Goal: Check status: Check status

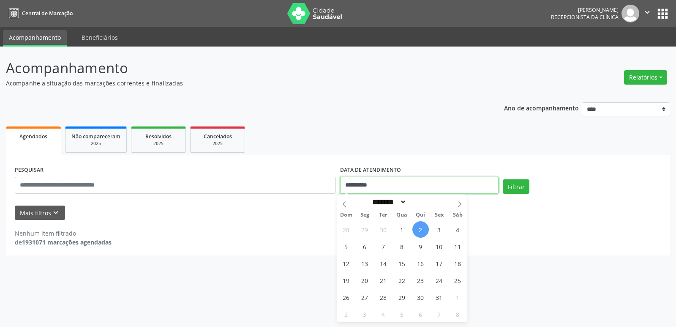
click at [392, 188] on input "**********" at bounding box center [419, 185] width 159 height 17
click at [399, 224] on span "1" at bounding box center [402, 229] width 16 height 16
type input "**********"
click at [399, 224] on span "1" at bounding box center [402, 229] width 16 height 16
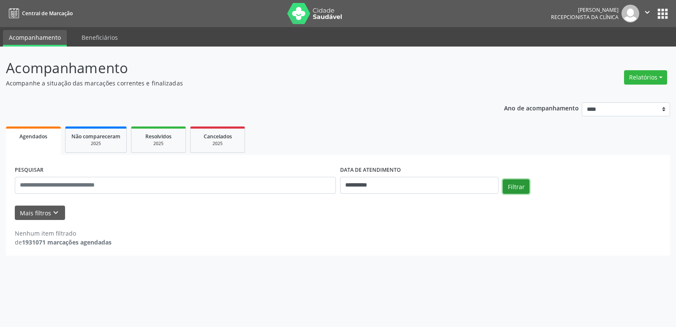
click at [522, 192] on button "Filtrar" at bounding box center [516, 186] width 27 height 14
click at [403, 194] on div "**********" at bounding box center [419, 182] width 163 height 36
click at [405, 181] on input "**********" at bounding box center [419, 185] width 159 height 17
click at [342, 201] on icon at bounding box center [345, 204] width 6 height 6
select select "*"
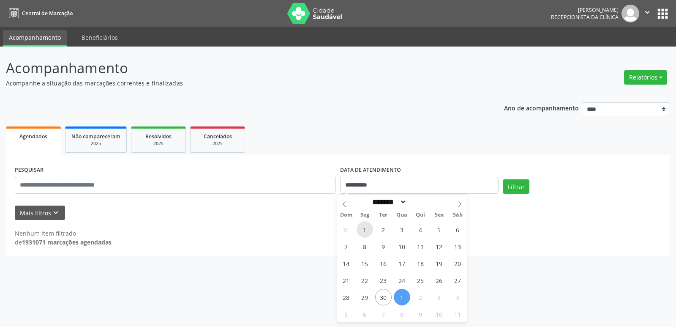
click at [368, 233] on span "1" at bounding box center [365, 229] width 16 height 16
type input "**********"
click at [368, 233] on span "1" at bounding box center [365, 229] width 16 height 16
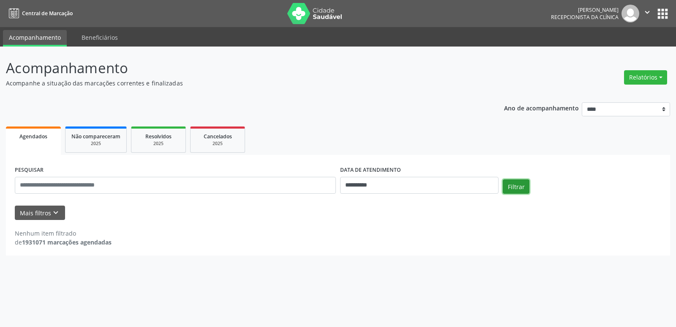
click at [523, 188] on button "Filtrar" at bounding box center [516, 186] width 27 height 14
click at [393, 189] on input "**********" at bounding box center [419, 185] width 159 height 17
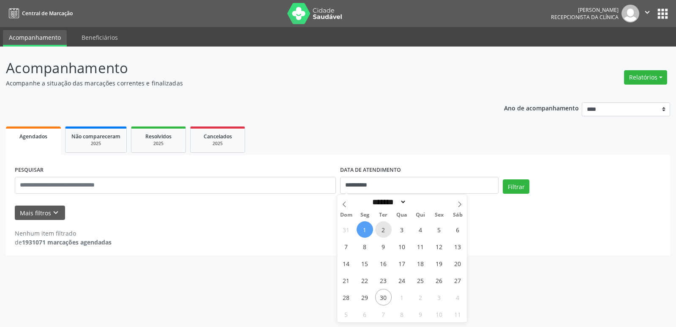
click at [389, 225] on span "2" at bounding box center [383, 229] width 16 height 16
type input "**********"
click at [389, 225] on span "2" at bounding box center [383, 229] width 16 height 16
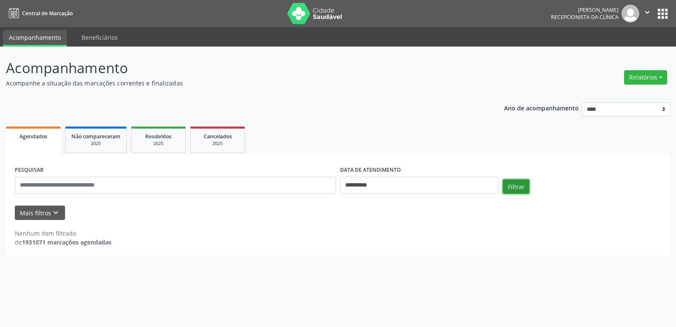
click at [526, 188] on button "Filtrar" at bounding box center [516, 186] width 27 height 14
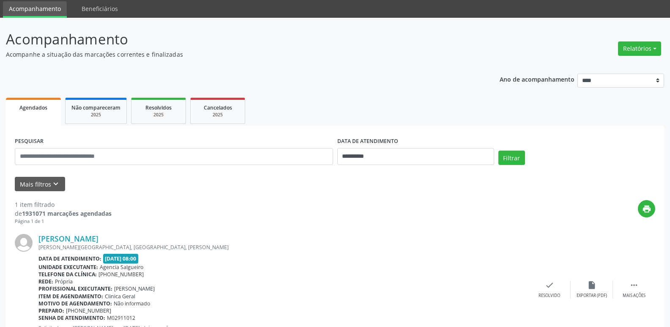
scroll to position [71, 0]
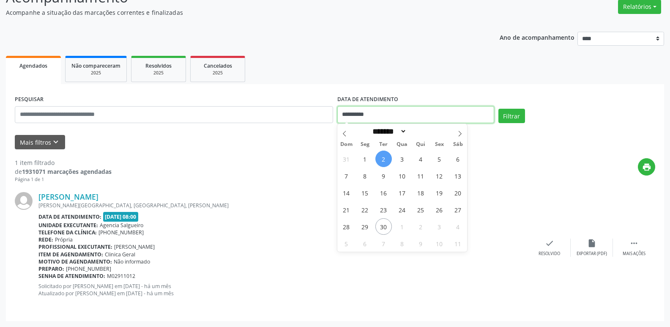
click at [397, 118] on input "**********" at bounding box center [415, 114] width 157 height 17
click at [399, 164] on span "3" at bounding box center [402, 158] width 16 height 16
type input "**********"
click at [399, 164] on span "3" at bounding box center [402, 158] width 16 height 16
select select "*"
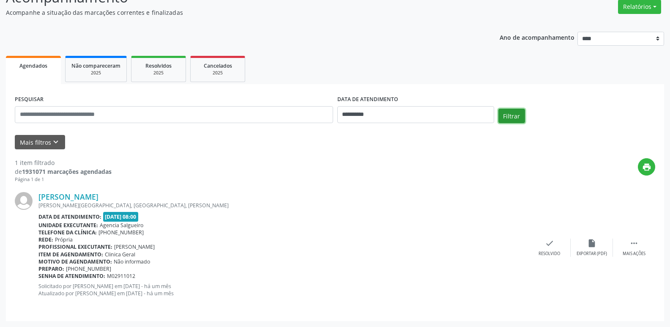
click at [512, 115] on button "Filtrar" at bounding box center [511, 116] width 27 height 14
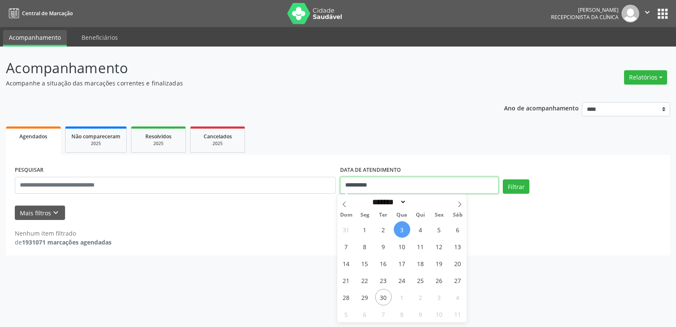
click at [404, 184] on input "**********" at bounding box center [419, 185] width 159 height 17
click at [421, 230] on span "4" at bounding box center [421, 229] width 16 height 16
type input "**********"
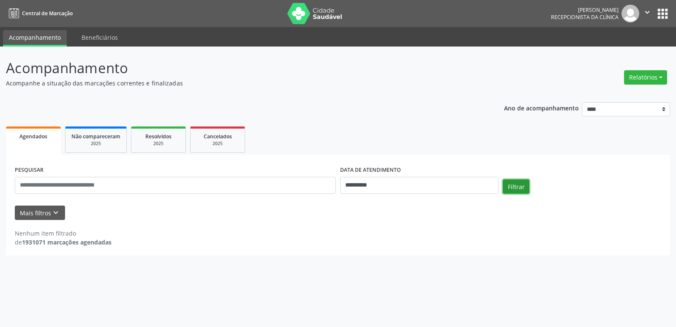
click at [511, 189] on button "Filtrar" at bounding box center [516, 186] width 27 height 14
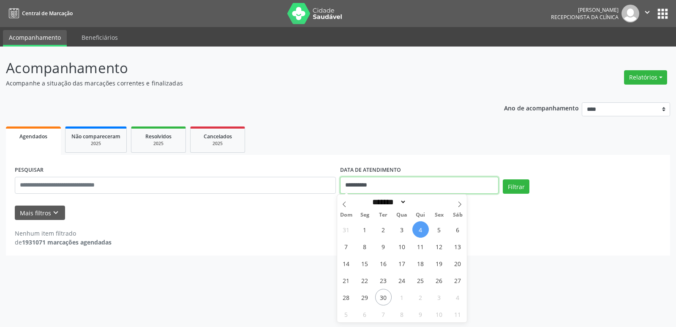
click at [444, 189] on input "**********" at bounding box center [419, 185] width 159 height 17
click at [438, 228] on span "5" at bounding box center [439, 229] width 16 height 16
type input "**********"
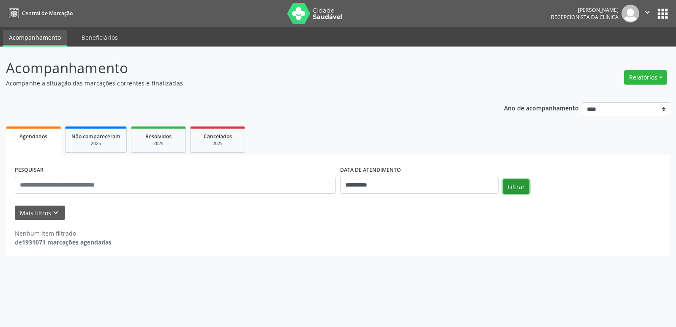
click at [516, 186] on button "Filtrar" at bounding box center [516, 186] width 27 height 14
click at [416, 188] on input "**********" at bounding box center [419, 185] width 159 height 17
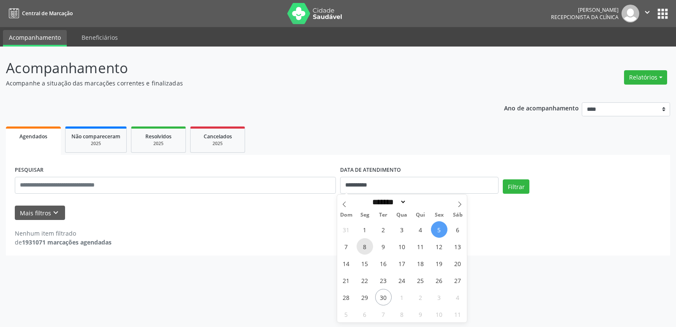
click at [364, 246] on span "8" at bounding box center [365, 246] width 16 height 16
type input "**********"
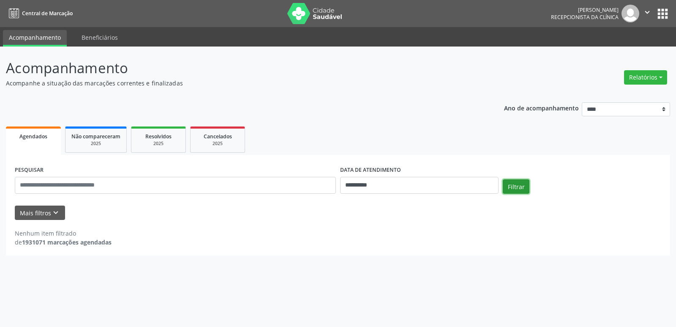
click at [519, 189] on button "Filtrar" at bounding box center [516, 186] width 27 height 14
click at [426, 184] on input "**********" at bounding box center [419, 185] width 159 height 17
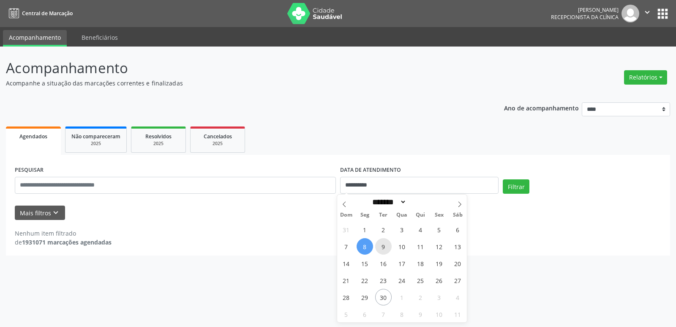
click at [385, 244] on span "9" at bounding box center [383, 246] width 16 height 16
type input "**********"
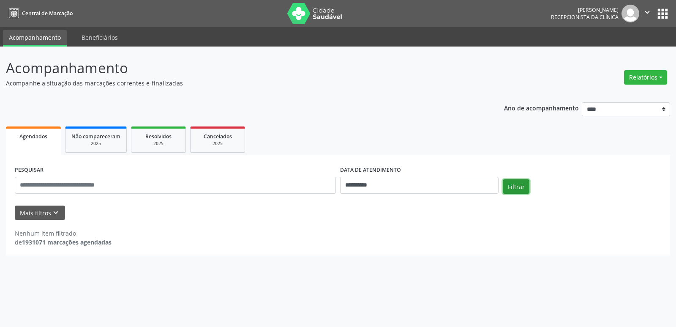
click at [524, 183] on button "Filtrar" at bounding box center [516, 186] width 27 height 14
click at [421, 180] on input "**********" at bounding box center [419, 185] width 159 height 17
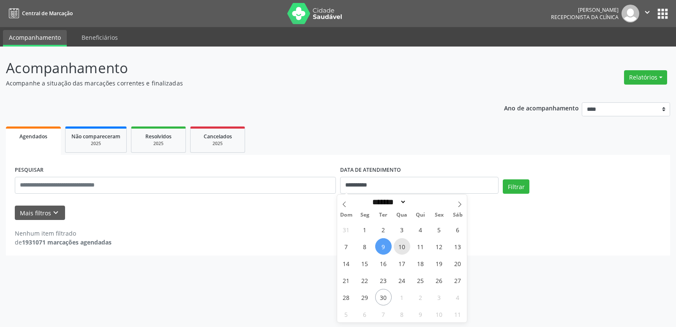
click at [403, 244] on span "10" at bounding box center [402, 246] width 16 height 16
type input "**********"
click at [403, 244] on span "10" at bounding box center [402, 246] width 16 height 16
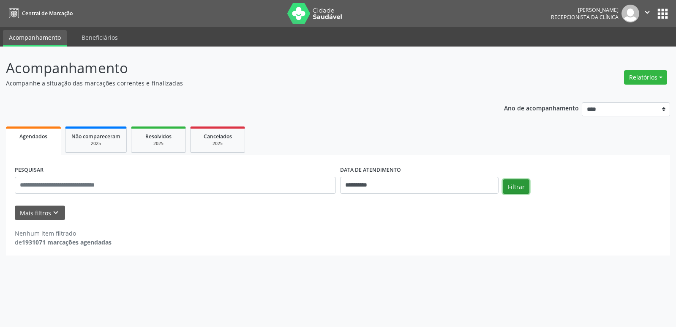
click at [521, 189] on button "Filtrar" at bounding box center [516, 186] width 27 height 14
click at [405, 189] on input "**********" at bounding box center [419, 185] width 159 height 17
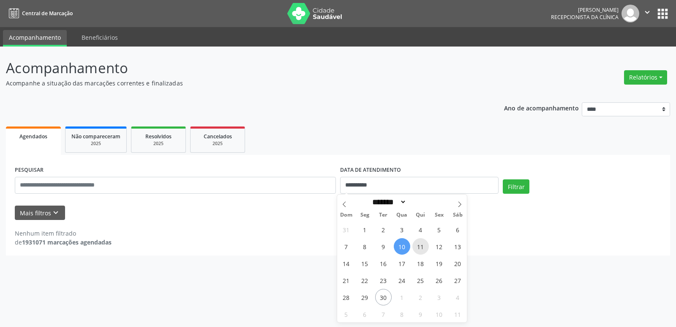
click at [422, 252] on span "11" at bounding box center [421, 246] width 16 height 16
type input "**********"
click at [422, 252] on span "11" at bounding box center [421, 246] width 16 height 16
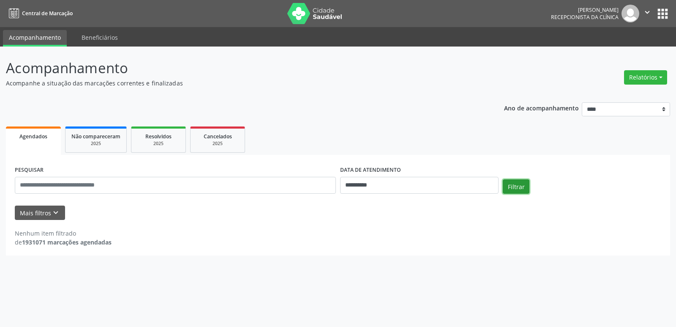
click at [515, 190] on button "Filtrar" at bounding box center [516, 186] width 27 height 14
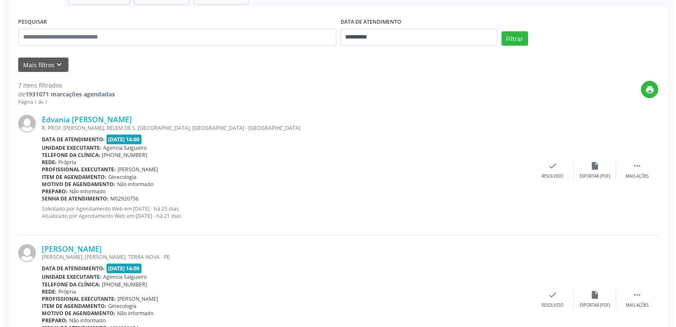
scroll to position [169, 0]
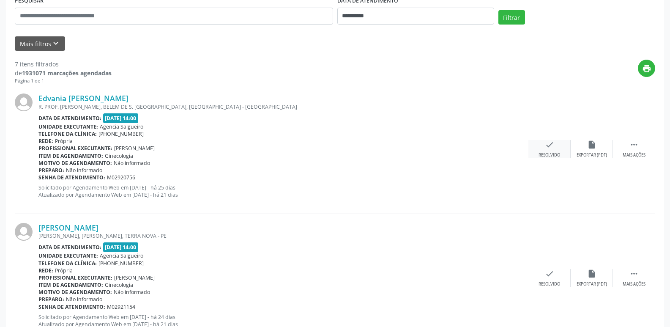
click at [548, 148] on icon "check" at bounding box center [549, 144] width 9 height 9
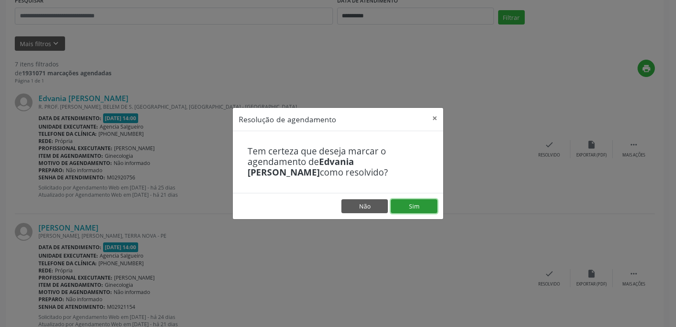
click at [425, 206] on button "Sim" at bounding box center [414, 206] width 46 height 14
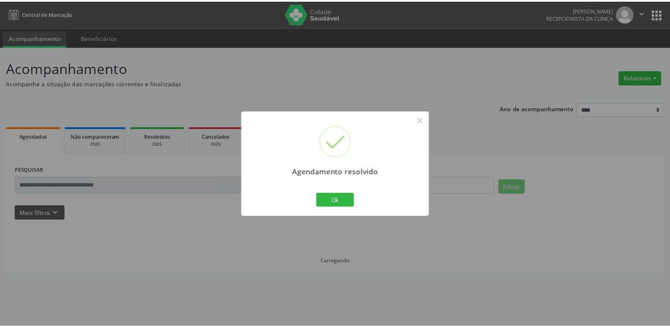
scroll to position [0, 0]
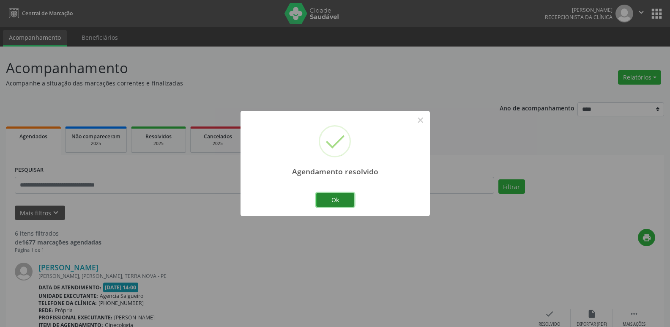
click at [328, 201] on button "Ok" at bounding box center [335, 200] width 38 height 14
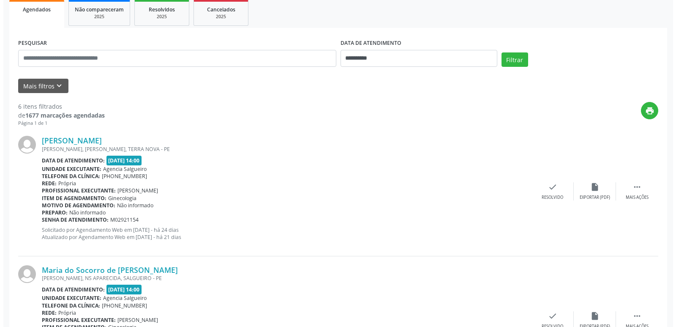
scroll to position [169, 0]
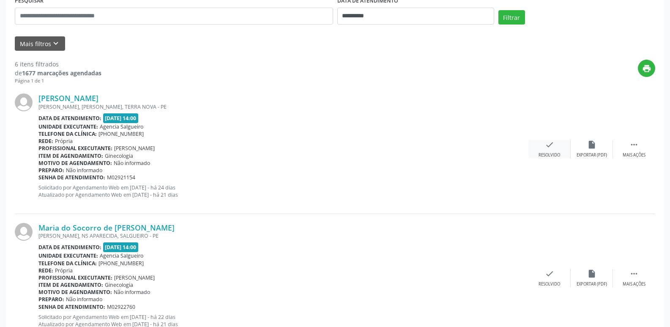
click at [544, 152] on div "Resolvido" at bounding box center [550, 155] width 22 height 6
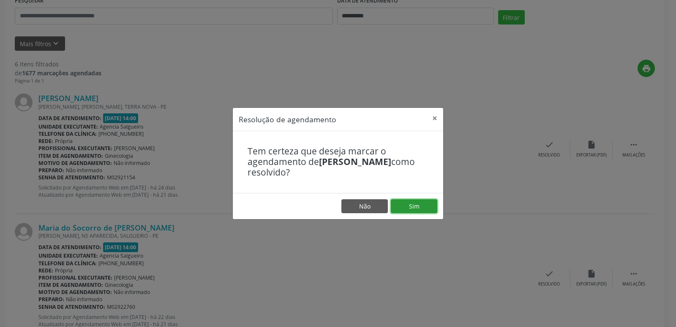
click at [426, 208] on button "Sim" at bounding box center [414, 206] width 46 height 14
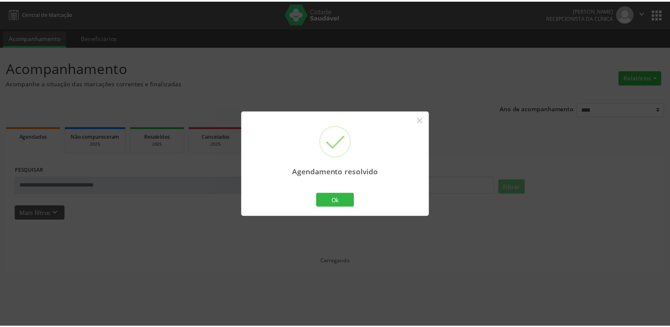
scroll to position [0, 0]
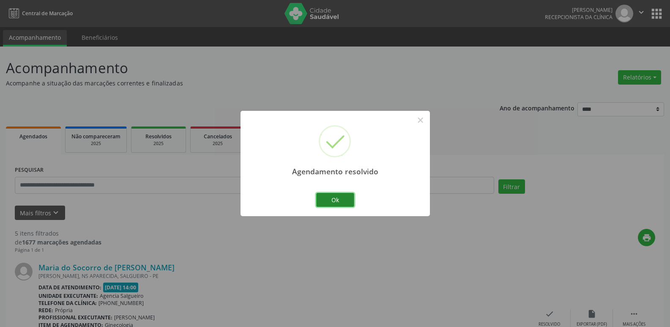
click at [337, 200] on button "Ok" at bounding box center [335, 200] width 38 height 14
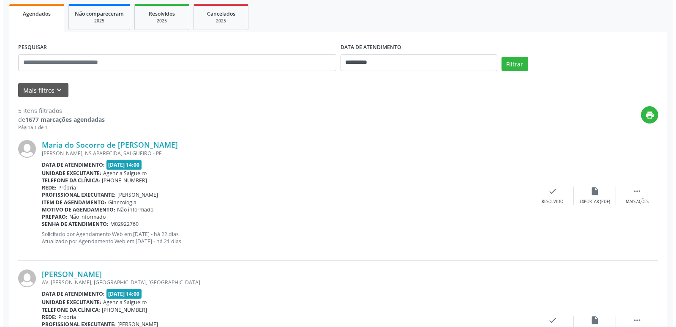
scroll to position [127, 0]
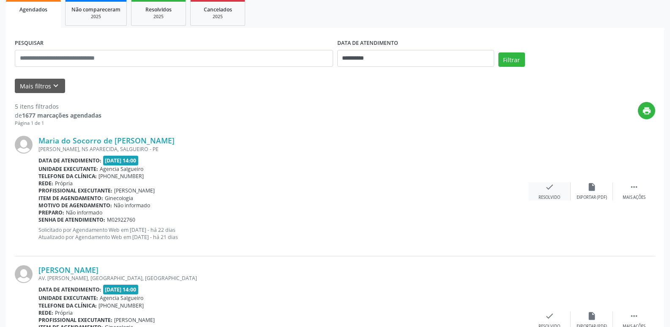
click at [546, 195] on div "Resolvido" at bounding box center [550, 197] width 22 height 6
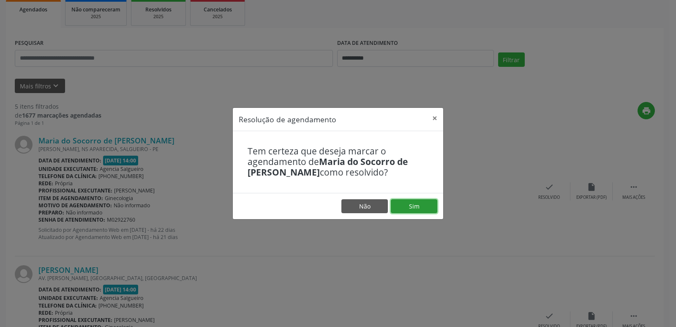
click at [430, 208] on button "Sim" at bounding box center [414, 206] width 46 height 14
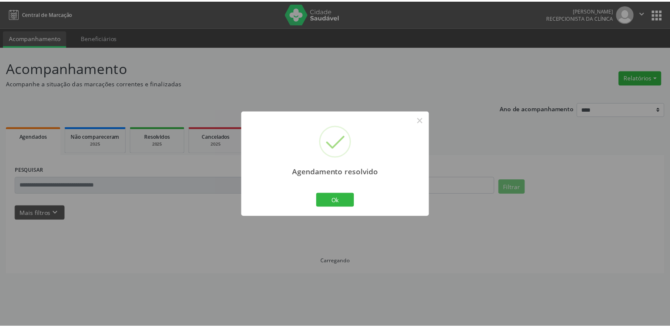
scroll to position [0, 0]
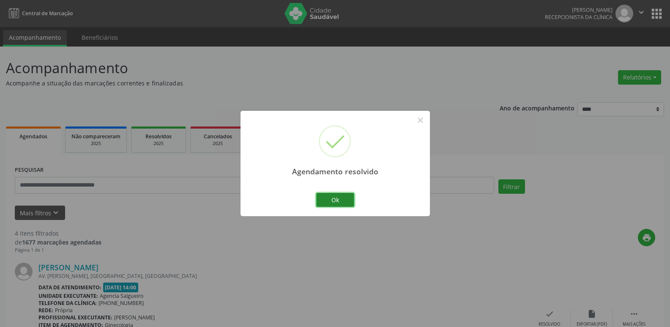
click at [339, 204] on button "Ok" at bounding box center [335, 200] width 38 height 14
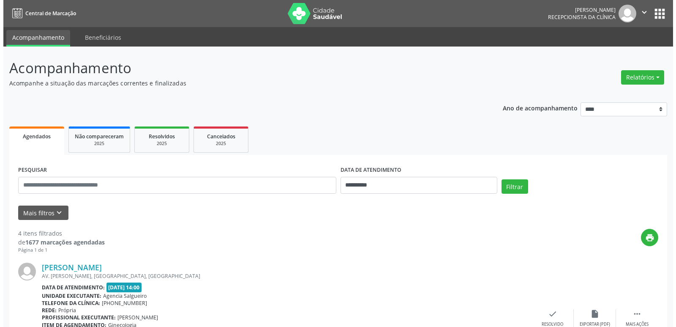
scroll to position [127, 0]
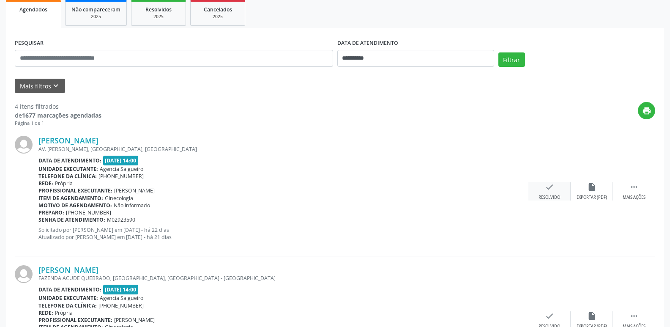
click at [551, 191] on icon "check" at bounding box center [549, 186] width 9 height 9
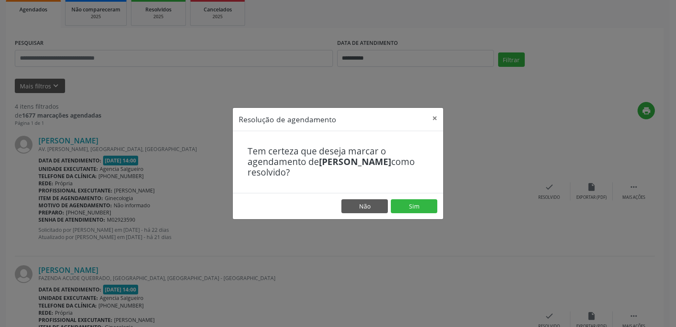
click at [411, 197] on footer "Não Sim" at bounding box center [338, 206] width 211 height 27
click at [413, 200] on button "Sim" at bounding box center [414, 206] width 46 height 14
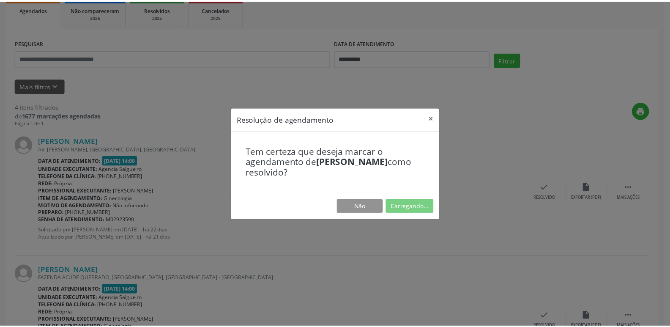
scroll to position [0, 0]
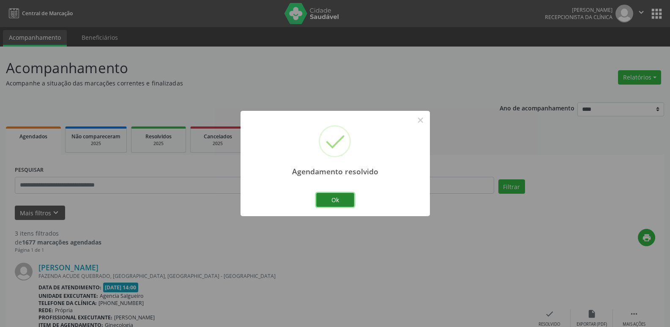
click at [333, 194] on button "Ok" at bounding box center [335, 200] width 38 height 14
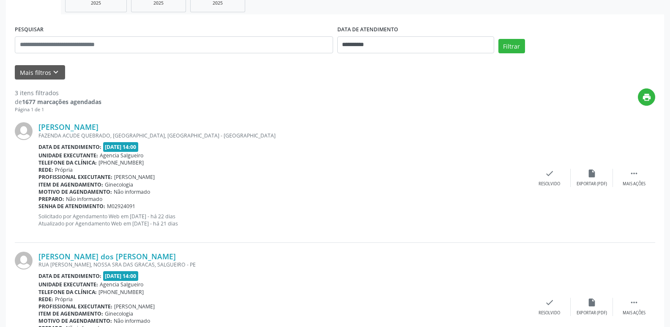
scroll to position [169, 0]
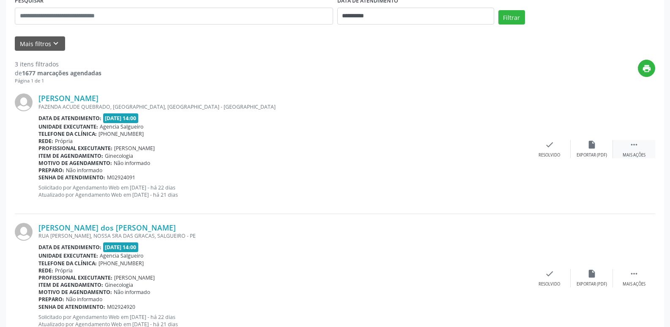
click at [629, 153] on div "Mais ações" at bounding box center [634, 155] width 23 height 6
click at [590, 149] on icon "alarm_off" at bounding box center [591, 144] width 9 height 9
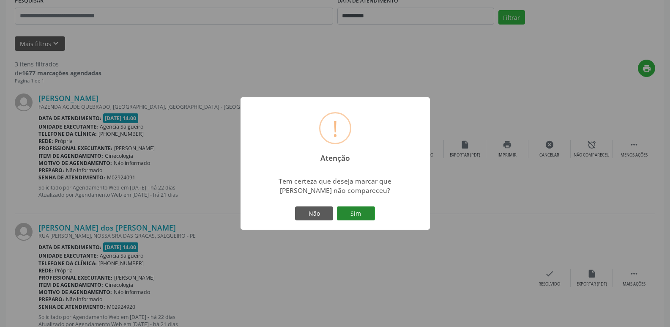
click at [364, 215] on button "Sim" at bounding box center [356, 213] width 38 height 14
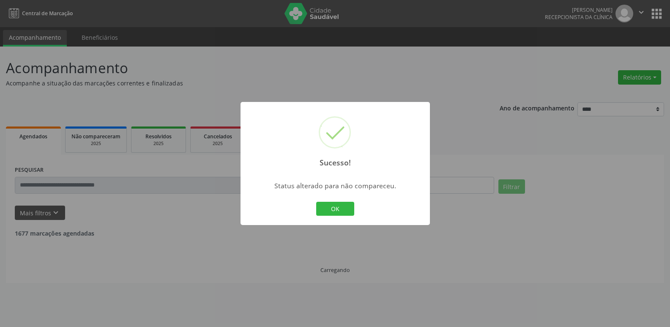
scroll to position [0, 0]
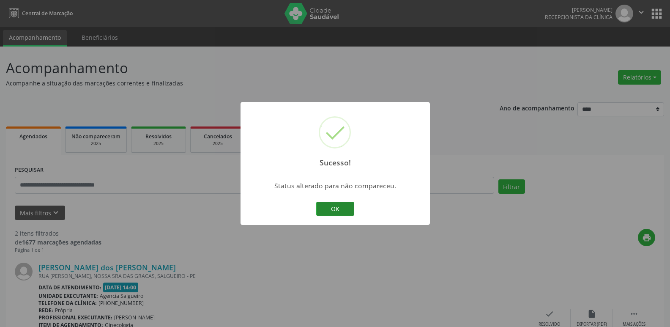
click at [338, 215] on button "OK" at bounding box center [335, 209] width 38 height 14
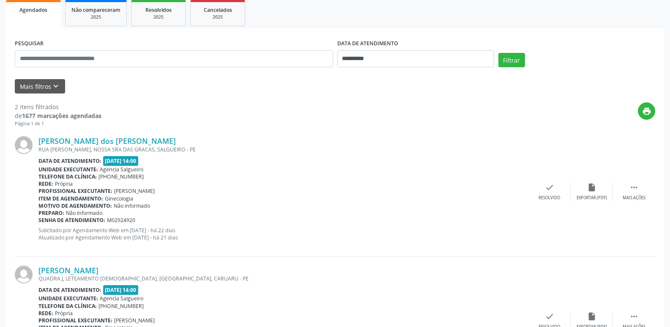
scroll to position [127, 0]
click at [640, 188] on div " Mais ações" at bounding box center [634, 191] width 42 height 18
click at [594, 192] on div "alarm_off Não compareceu" at bounding box center [592, 191] width 42 height 18
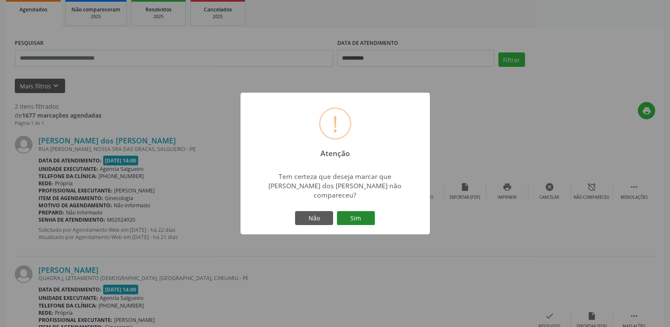
click at [367, 215] on button "Sim" at bounding box center [356, 218] width 38 height 14
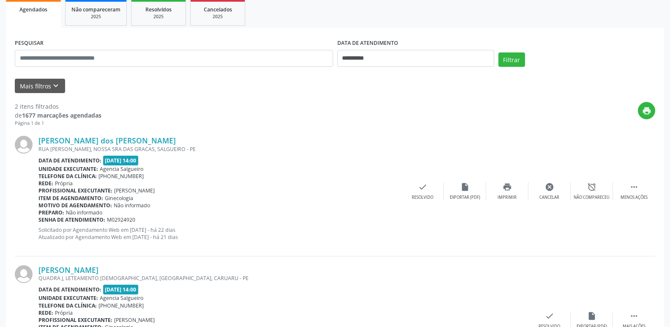
scroll to position [0, 0]
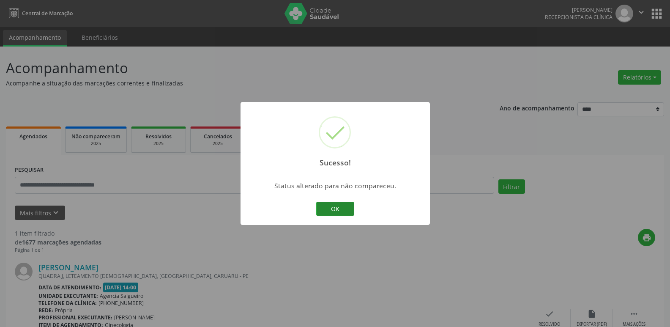
click at [334, 211] on button "OK" at bounding box center [335, 209] width 38 height 14
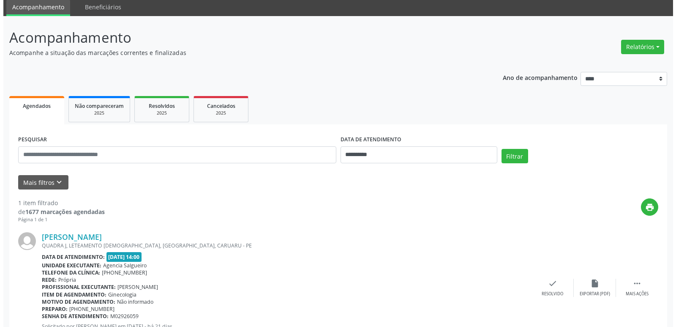
scroll to position [71, 0]
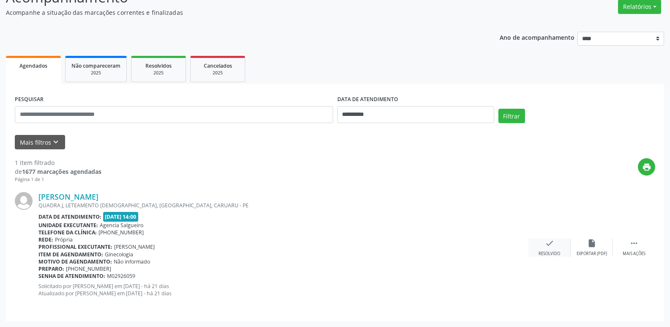
click at [552, 245] on icon "check" at bounding box center [549, 242] width 9 height 9
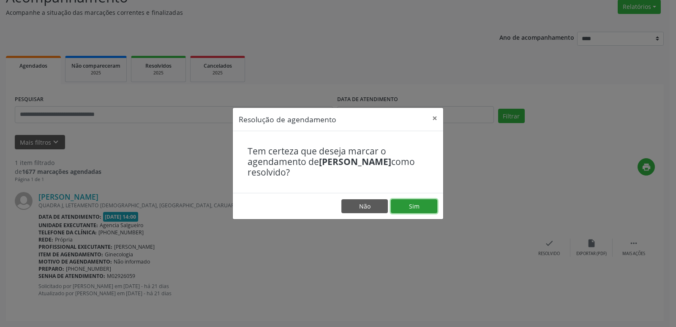
click at [427, 211] on button "Sim" at bounding box center [414, 206] width 46 height 14
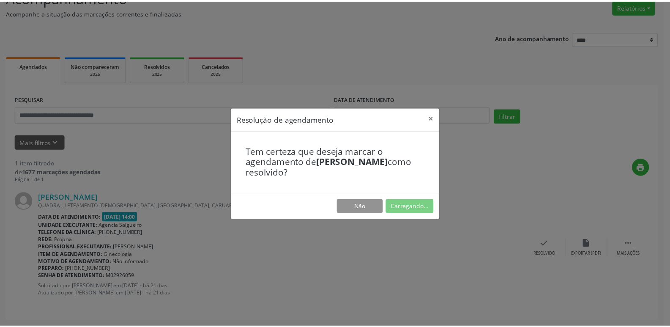
scroll to position [0, 0]
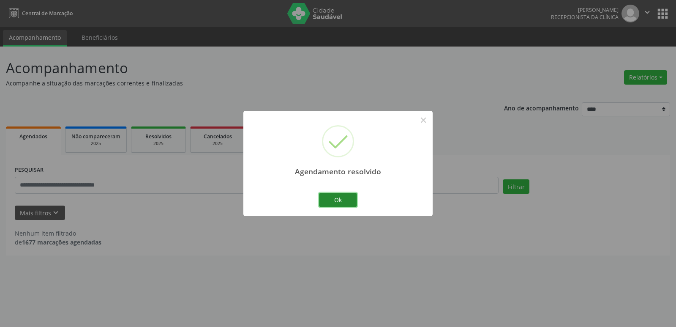
click at [347, 194] on button "Ok" at bounding box center [338, 200] width 38 height 14
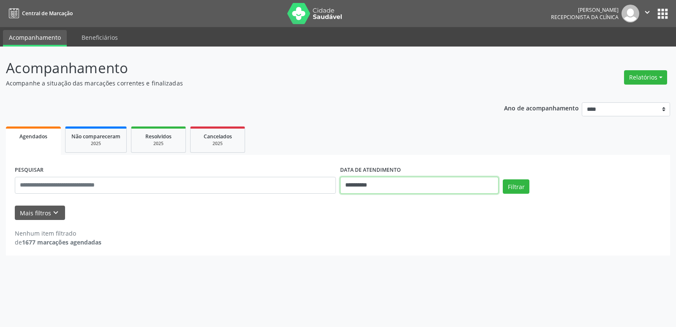
click at [414, 188] on input "**********" at bounding box center [419, 185] width 159 height 17
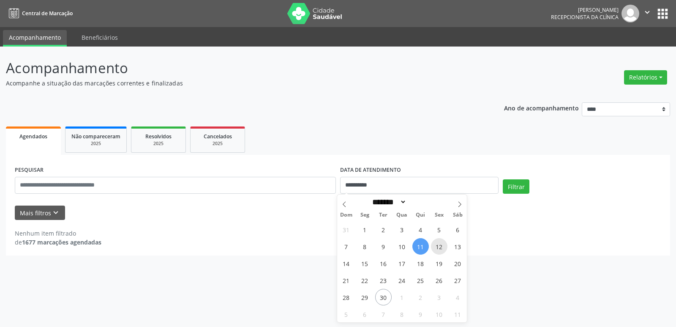
click at [441, 248] on span "12" at bounding box center [439, 246] width 16 height 16
type input "**********"
click at [441, 248] on span "12" at bounding box center [439, 246] width 16 height 16
select select "*"
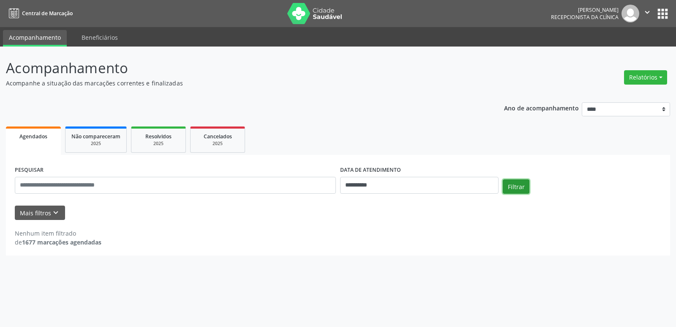
click at [509, 183] on button "Filtrar" at bounding box center [516, 186] width 27 height 14
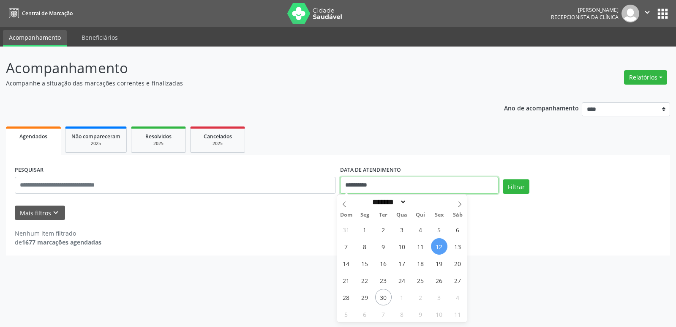
click at [440, 186] on input "**********" at bounding box center [419, 185] width 159 height 17
click at [365, 263] on span "15" at bounding box center [365, 263] width 16 height 16
type input "**********"
click at [365, 263] on span "15" at bounding box center [365, 263] width 16 height 16
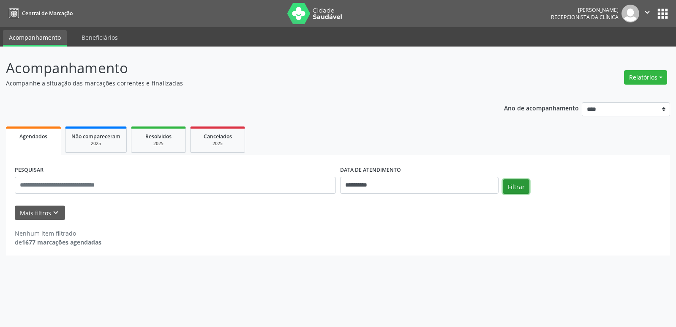
click at [518, 186] on button "Filtrar" at bounding box center [516, 186] width 27 height 14
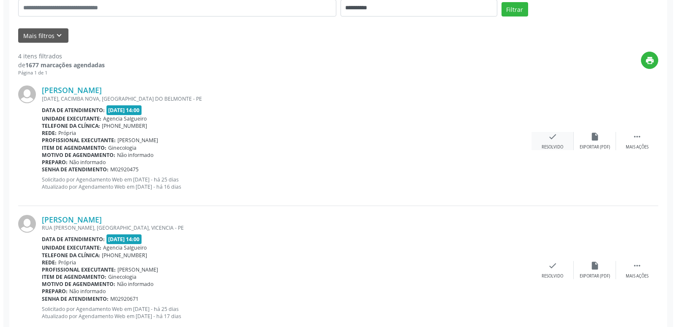
scroll to position [162, 0]
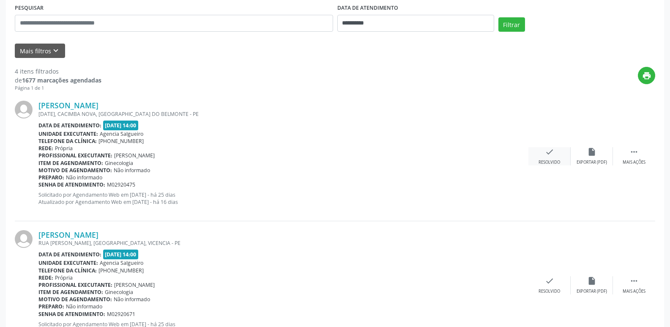
click at [553, 155] on icon "check" at bounding box center [549, 151] width 9 height 9
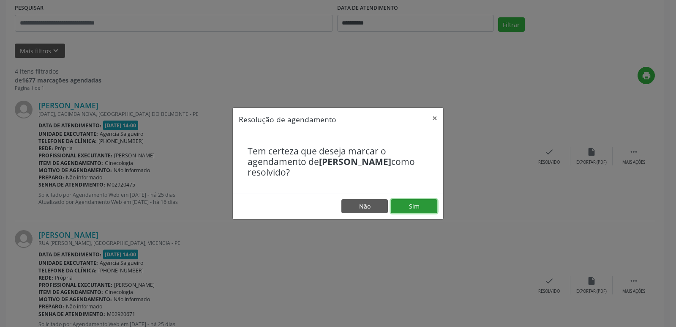
click at [421, 207] on button "Sim" at bounding box center [414, 206] width 46 height 14
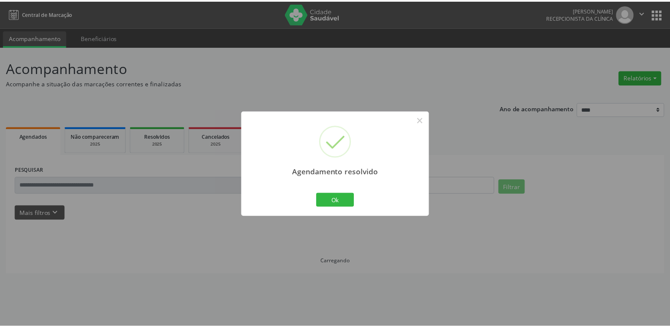
scroll to position [0, 0]
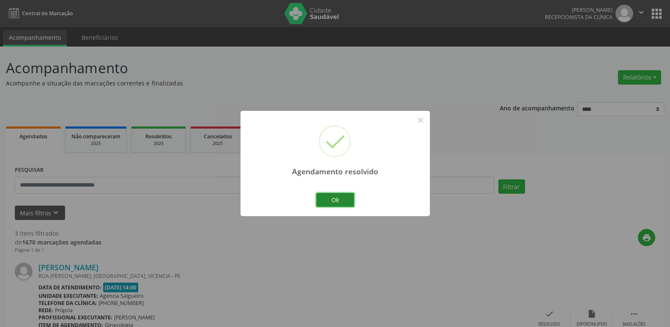
click at [342, 201] on button "Ok" at bounding box center [335, 200] width 38 height 14
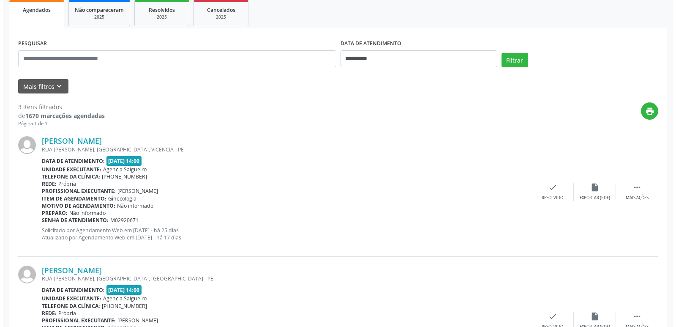
scroll to position [127, 0]
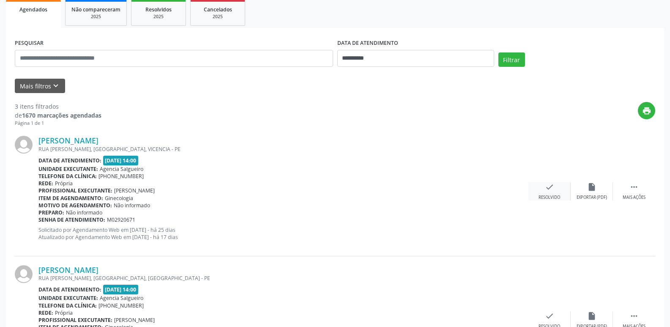
click at [548, 193] on div "check Resolvido" at bounding box center [549, 191] width 42 height 18
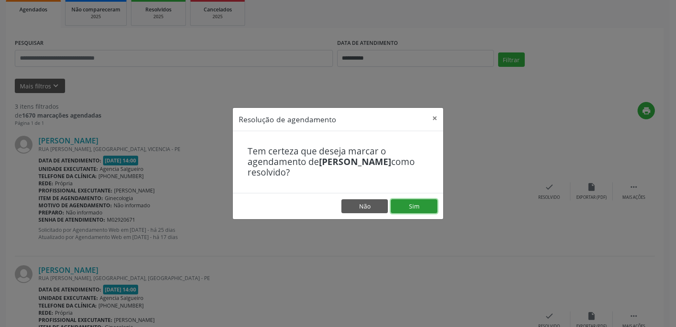
click at [433, 209] on button "Sim" at bounding box center [414, 206] width 46 height 14
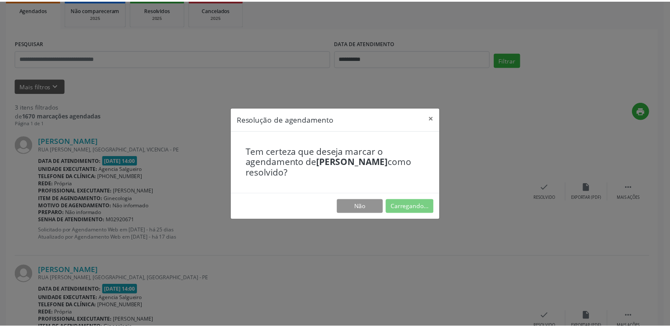
scroll to position [0, 0]
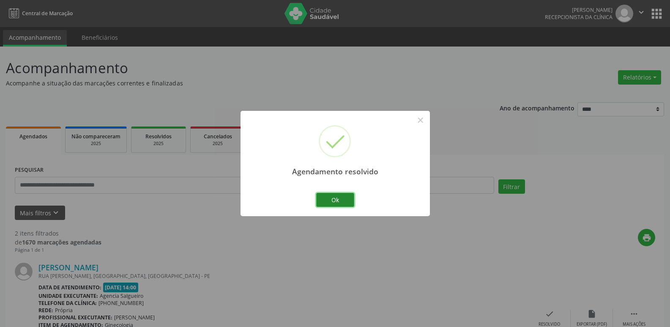
click at [350, 203] on button "Ok" at bounding box center [335, 200] width 38 height 14
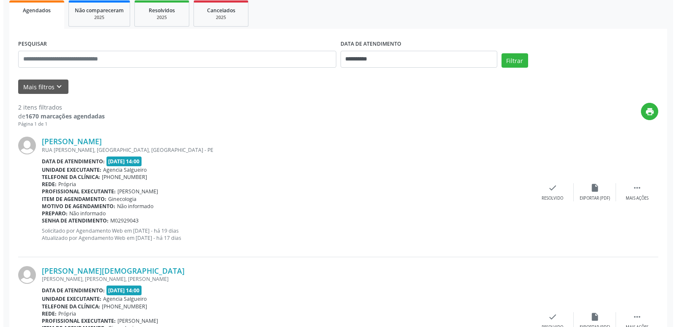
scroll to position [127, 0]
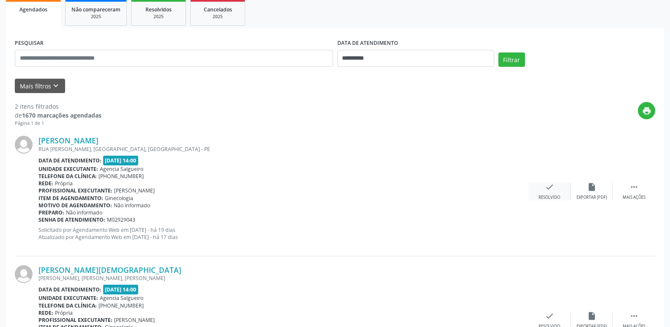
click at [552, 190] on icon "check" at bounding box center [549, 186] width 9 height 9
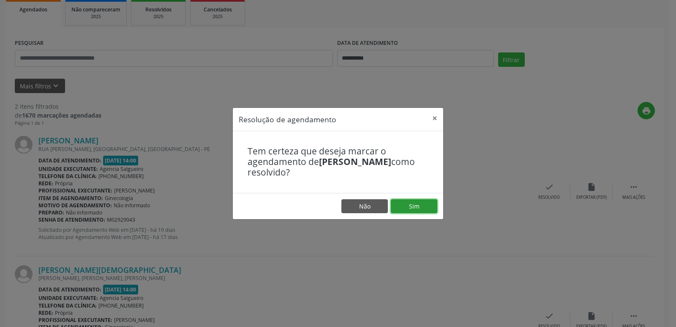
click at [429, 210] on button "Sim" at bounding box center [414, 206] width 46 height 14
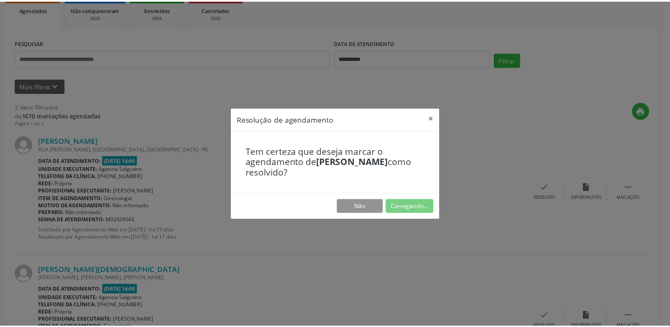
scroll to position [0, 0]
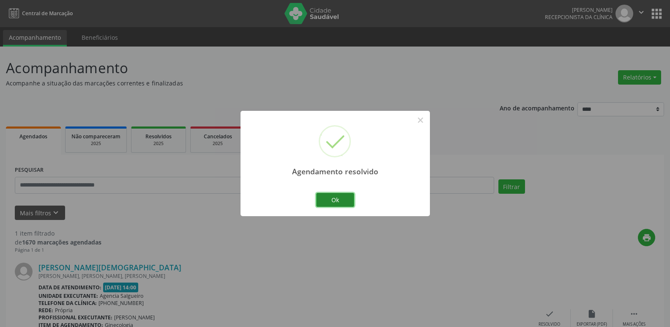
click at [342, 202] on button "Ok" at bounding box center [335, 200] width 38 height 14
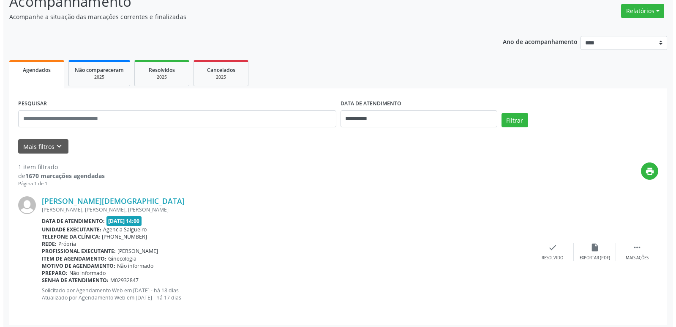
scroll to position [71, 0]
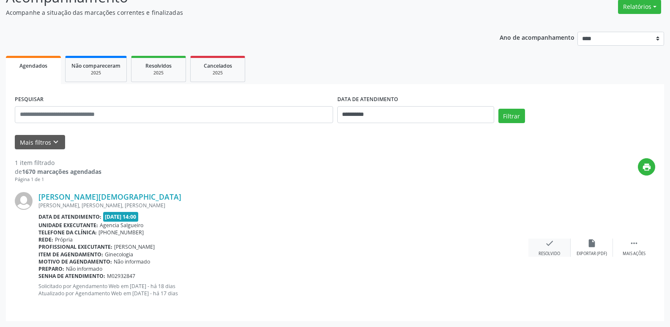
click at [543, 244] on div "check Resolvido" at bounding box center [549, 247] width 42 height 18
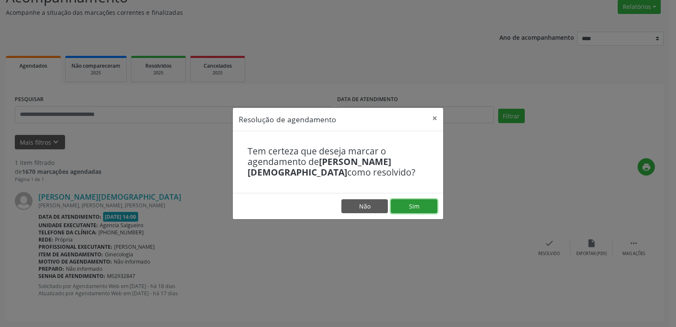
click at [407, 205] on button "Sim" at bounding box center [414, 206] width 46 height 14
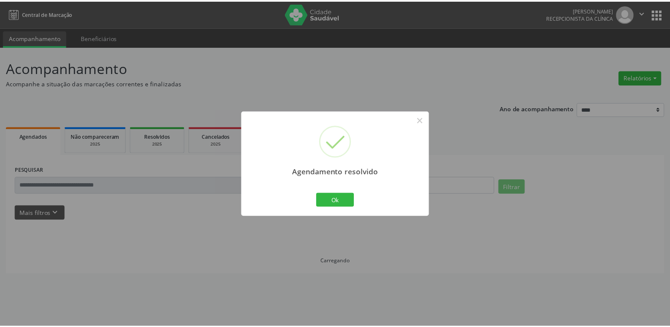
scroll to position [0, 0]
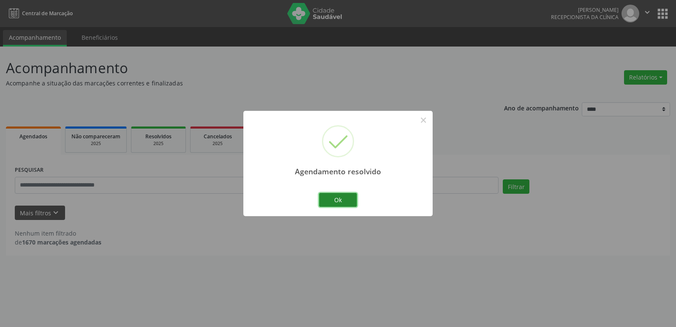
click at [331, 199] on button "Ok" at bounding box center [338, 200] width 38 height 14
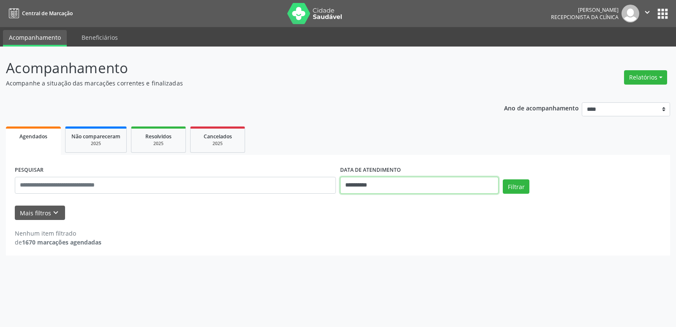
click at [412, 181] on input "**********" at bounding box center [419, 185] width 159 height 17
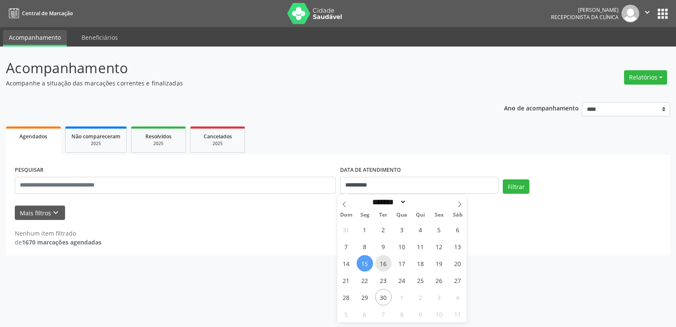
click at [383, 261] on span "16" at bounding box center [383, 263] width 16 height 16
type input "**********"
click at [383, 261] on span "16" at bounding box center [383, 263] width 16 height 16
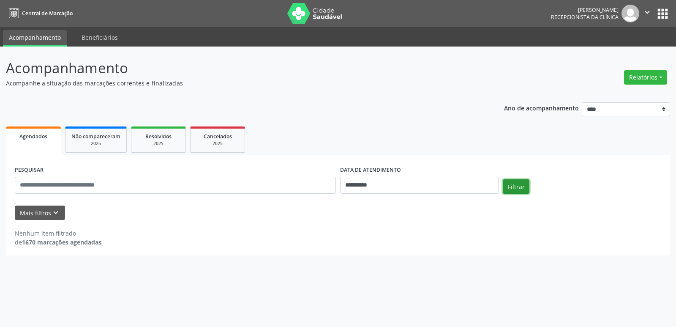
click at [520, 186] on button "Filtrar" at bounding box center [516, 186] width 27 height 14
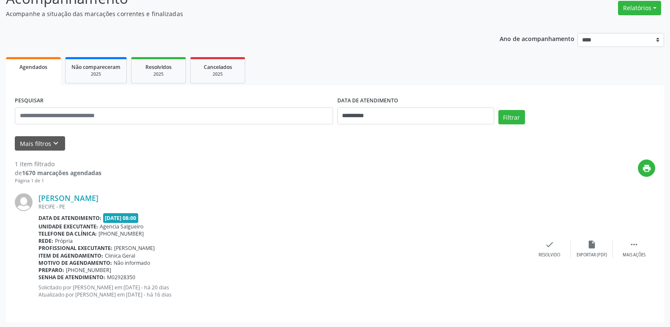
scroll to position [71, 0]
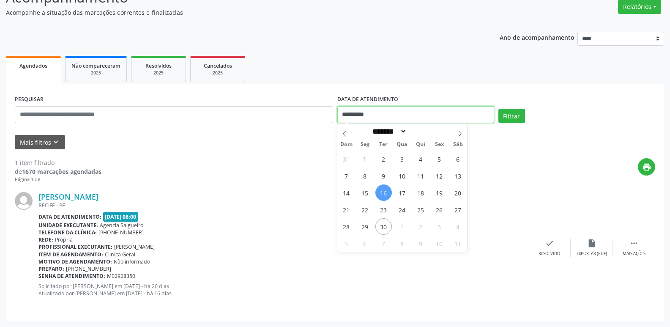
click at [429, 120] on input "**********" at bounding box center [415, 114] width 157 height 17
click at [404, 197] on span "17" at bounding box center [402, 192] width 16 height 16
type input "**********"
click at [404, 197] on span "17" at bounding box center [402, 192] width 16 height 16
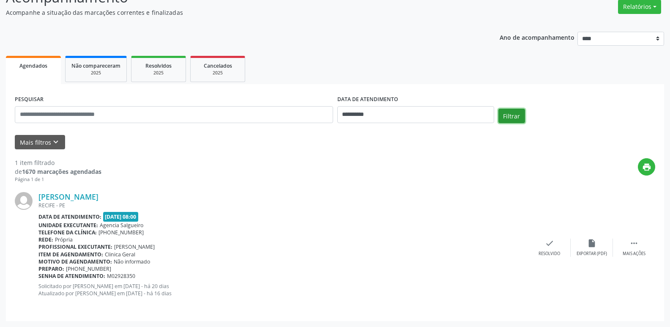
click at [512, 117] on button "Filtrar" at bounding box center [511, 116] width 27 height 14
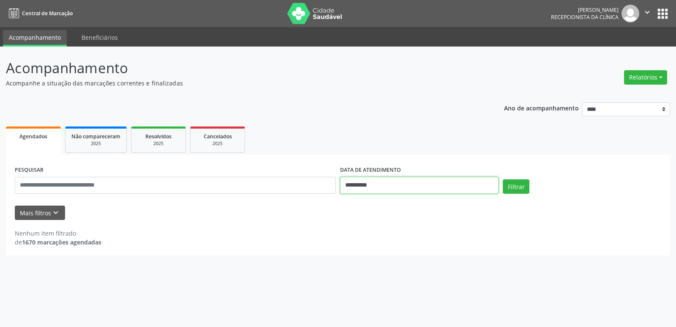
click at [427, 184] on input "**********" at bounding box center [419, 185] width 159 height 17
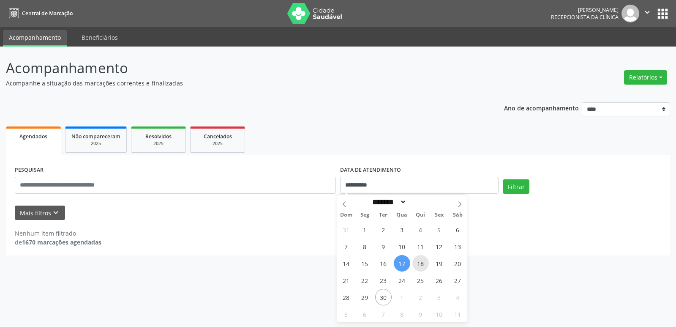
click at [421, 261] on span "18" at bounding box center [421, 263] width 16 height 16
type input "**********"
click at [421, 261] on span "18" at bounding box center [421, 263] width 16 height 16
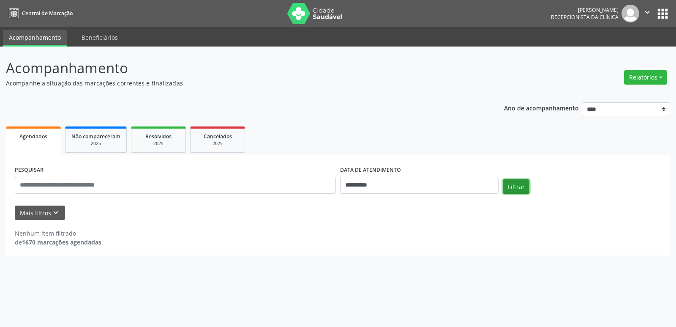
click at [514, 184] on button "Filtrar" at bounding box center [516, 186] width 27 height 14
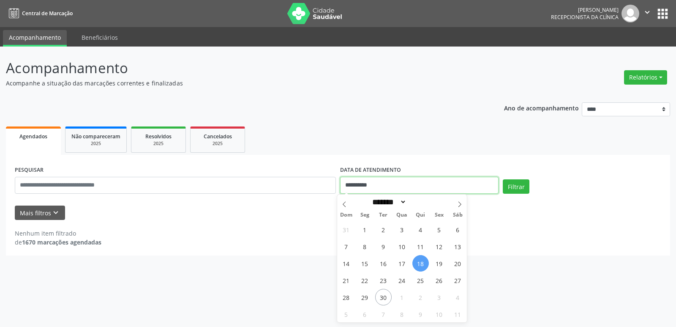
click at [455, 186] on input "**********" at bounding box center [419, 185] width 159 height 17
click at [443, 262] on span "19" at bounding box center [439, 263] width 16 height 16
type input "**********"
click at [443, 262] on span "19" at bounding box center [439, 263] width 16 height 16
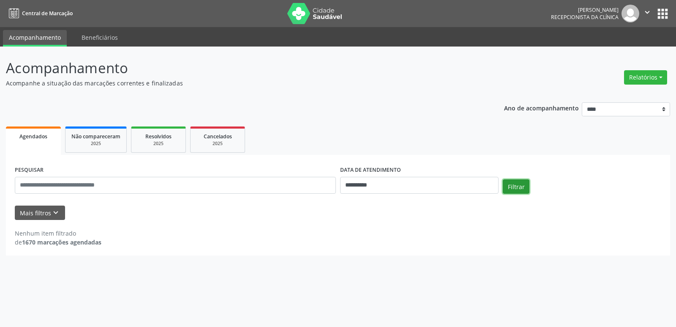
click at [522, 185] on button "Filtrar" at bounding box center [516, 186] width 27 height 14
click at [467, 191] on input "**********" at bounding box center [419, 185] width 159 height 17
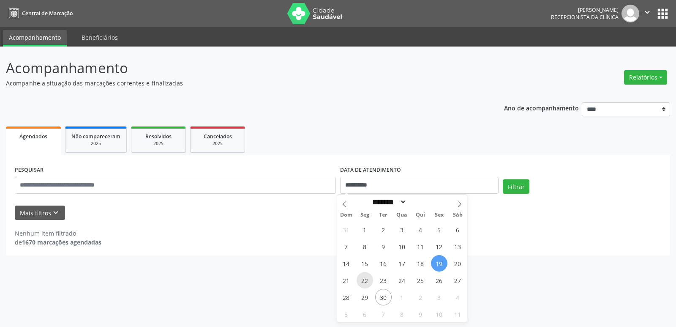
click at [367, 280] on span "22" at bounding box center [365, 280] width 16 height 16
type input "**********"
click at [367, 280] on span "22" at bounding box center [365, 280] width 16 height 16
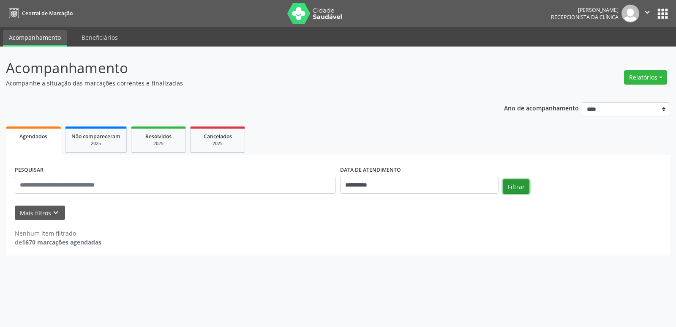
click at [521, 186] on button "Filtrar" at bounding box center [516, 186] width 27 height 14
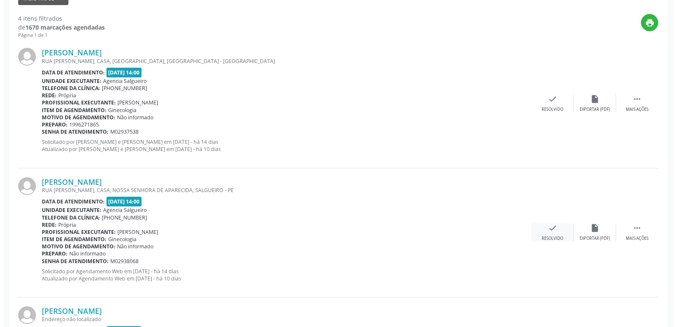
scroll to position [211, 0]
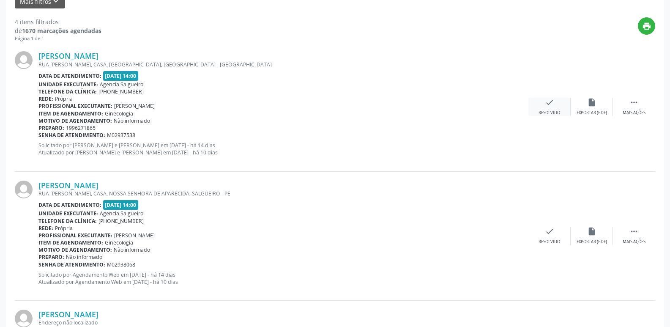
click at [552, 107] on div "check Resolvido" at bounding box center [549, 107] width 42 height 18
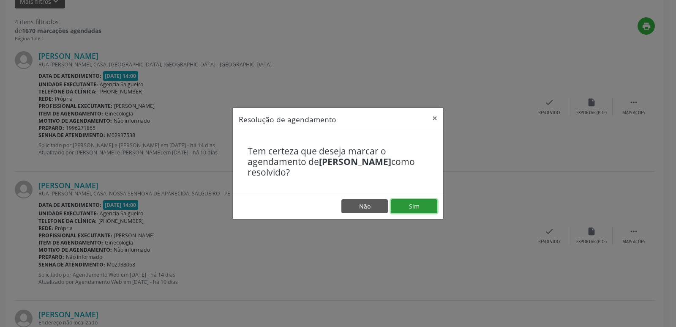
click at [407, 208] on button "Sim" at bounding box center [414, 206] width 46 height 14
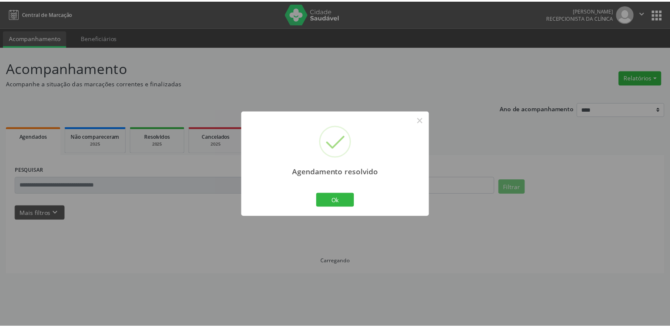
scroll to position [0, 0]
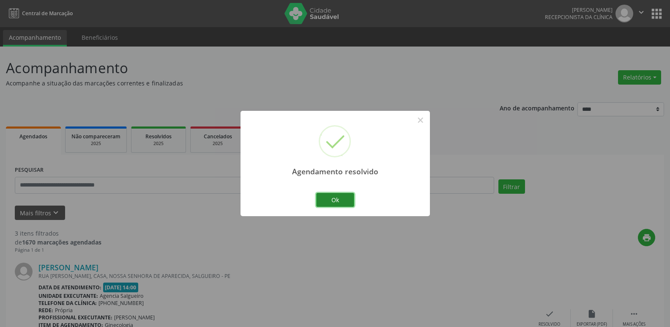
click at [327, 205] on button "Ok" at bounding box center [335, 200] width 38 height 14
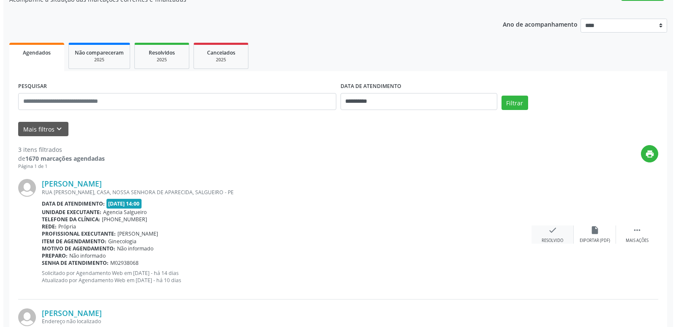
scroll to position [85, 0]
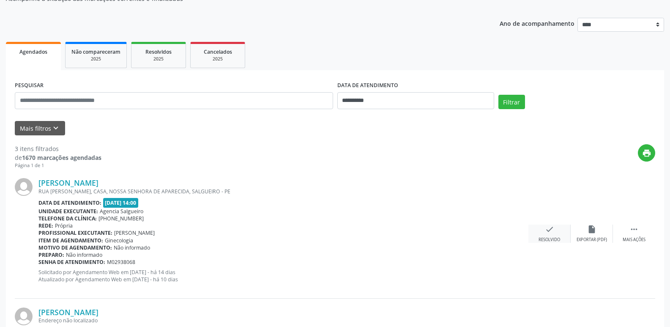
click at [551, 232] on icon "check" at bounding box center [549, 228] width 9 height 9
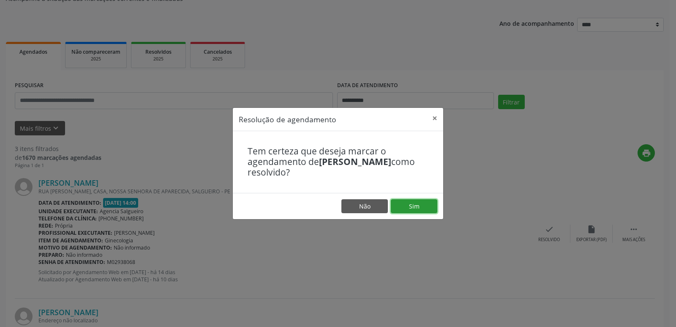
click at [432, 208] on button "Sim" at bounding box center [414, 206] width 46 height 14
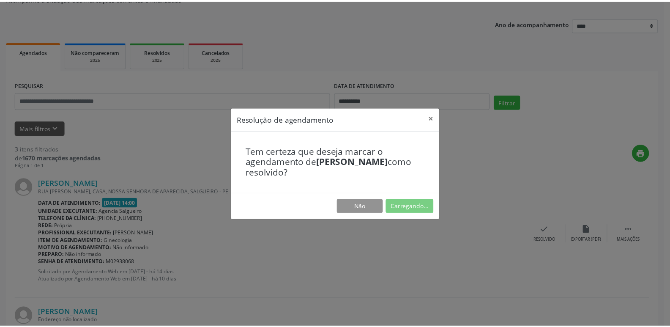
scroll to position [0, 0]
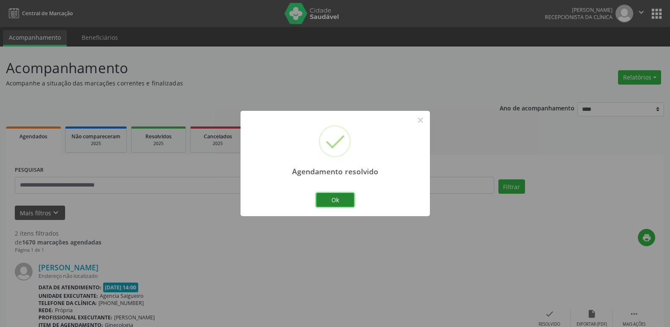
click at [331, 195] on button "Ok" at bounding box center [335, 200] width 38 height 14
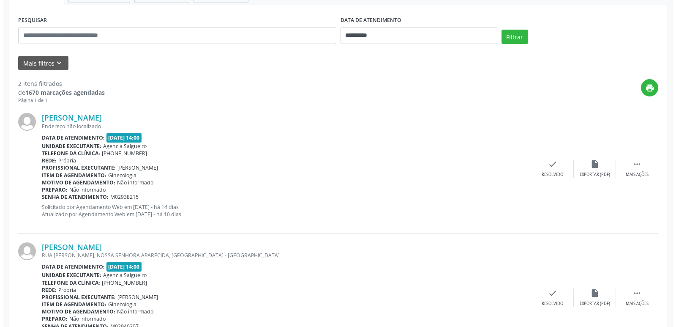
scroll to position [169, 0]
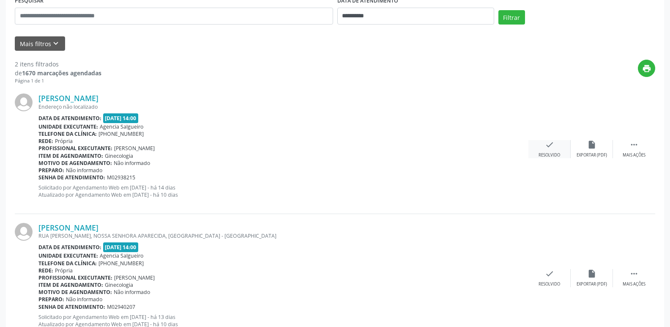
click at [548, 155] on div "Resolvido" at bounding box center [550, 155] width 22 height 6
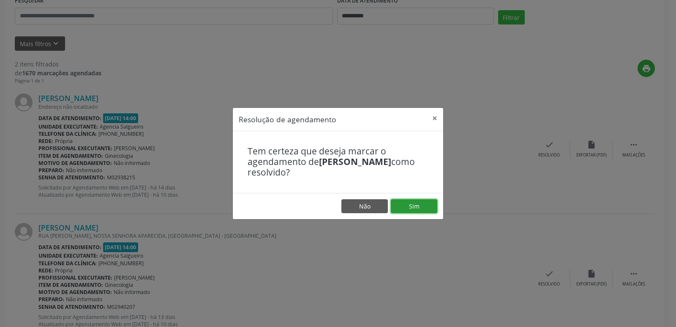
click at [432, 211] on button "Sim" at bounding box center [414, 206] width 46 height 14
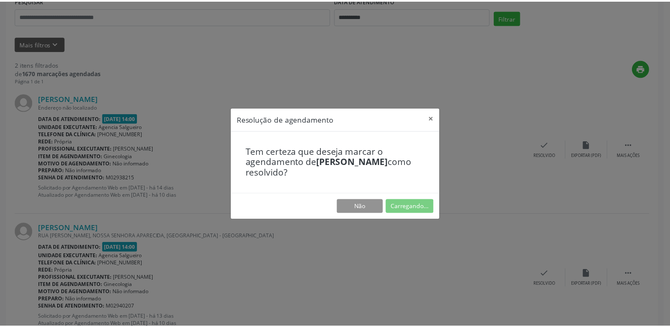
scroll to position [0, 0]
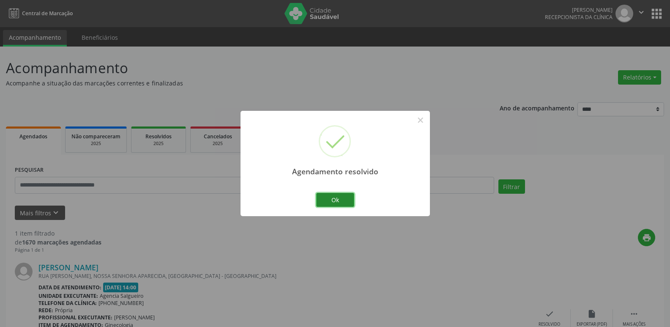
click at [328, 201] on button "Ok" at bounding box center [335, 200] width 38 height 14
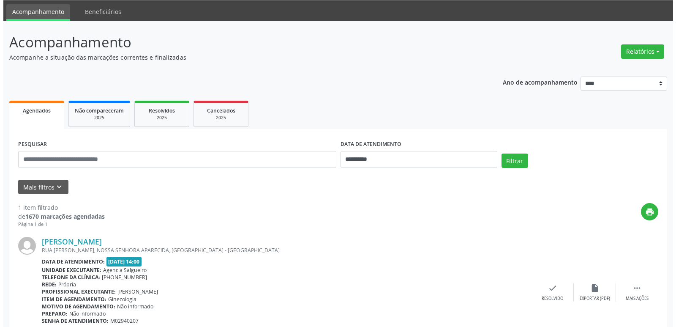
scroll to position [71, 0]
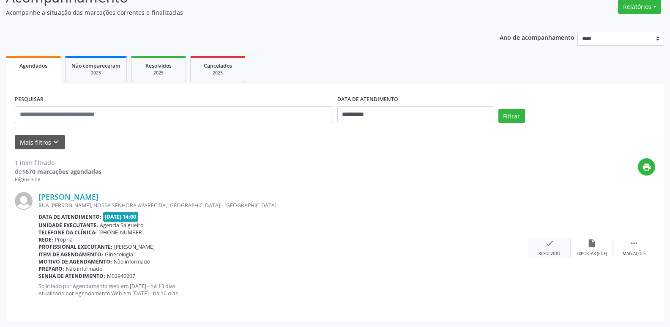
click at [552, 246] on icon "check" at bounding box center [549, 242] width 9 height 9
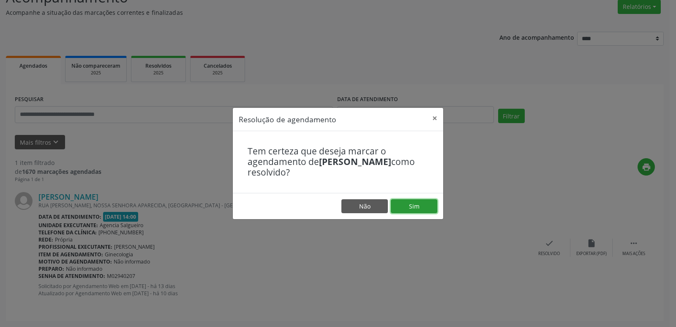
click at [418, 202] on button "Sim" at bounding box center [414, 206] width 46 height 14
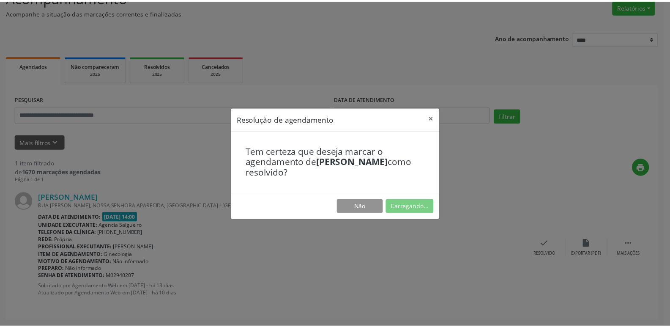
scroll to position [0, 0]
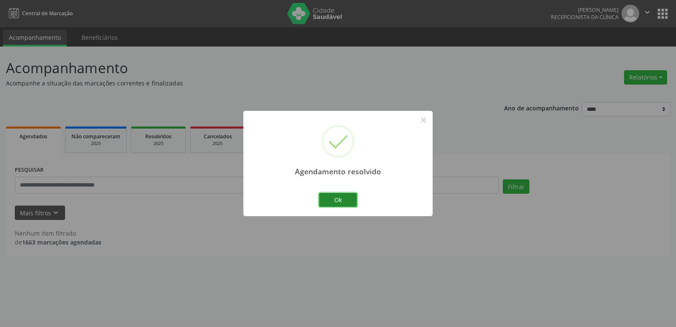
click at [347, 202] on button "Ok" at bounding box center [338, 200] width 38 height 14
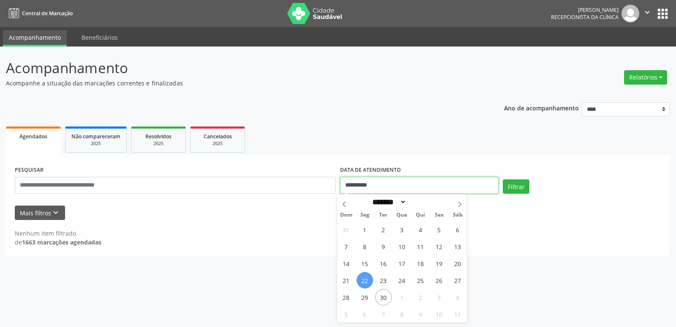
click at [383, 189] on input "**********" at bounding box center [419, 185] width 159 height 17
click at [387, 282] on span "23" at bounding box center [383, 280] width 16 height 16
type input "**********"
click at [387, 281] on span "23" at bounding box center [383, 280] width 16 height 16
click at [387, 281] on div "**********" at bounding box center [338, 186] width 676 height 280
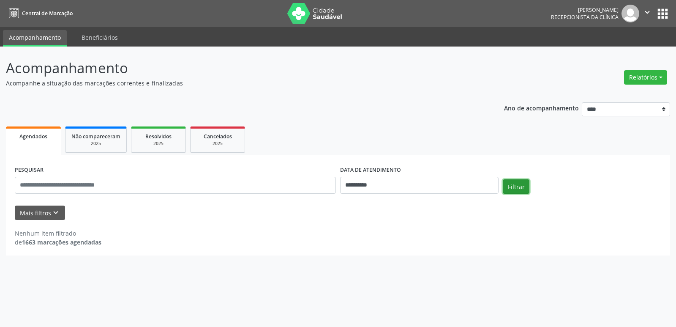
click at [512, 189] on button "Filtrar" at bounding box center [516, 186] width 27 height 14
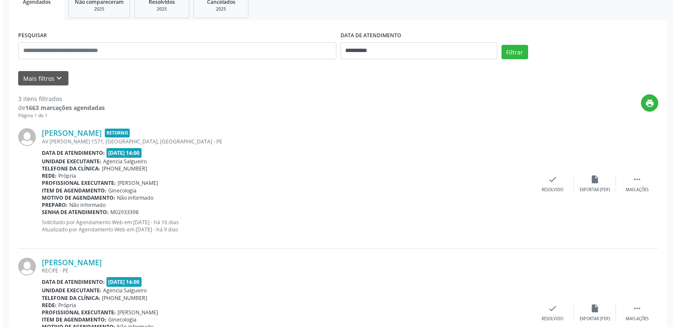
scroll to position [169, 0]
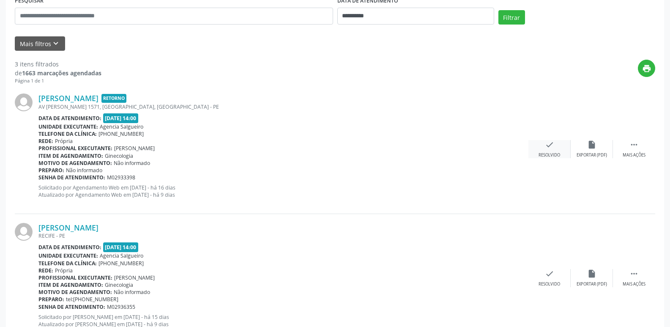
click at [549, 144] on icon "check" at bounding box center [549, 144] width 9 height 9
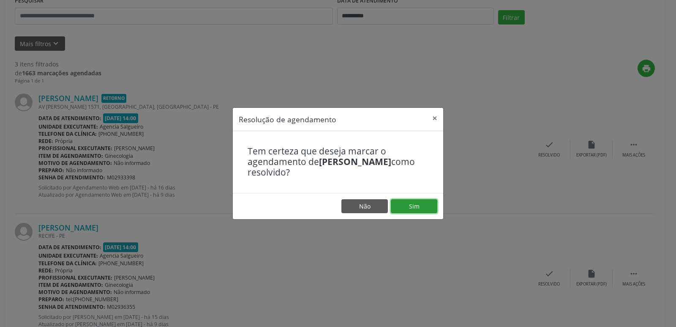
click at [430, 203] on button "Sim" at bounding box center [414, 206] width 46 height 14
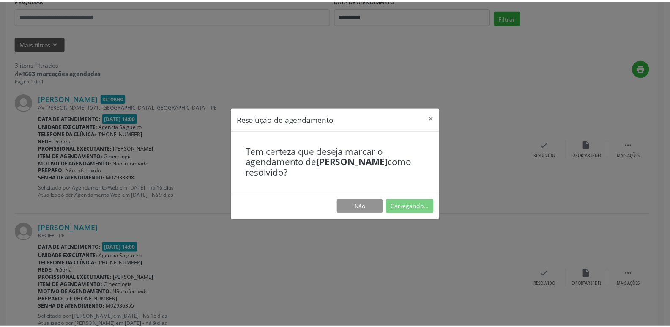
scroll to position [0, 0]
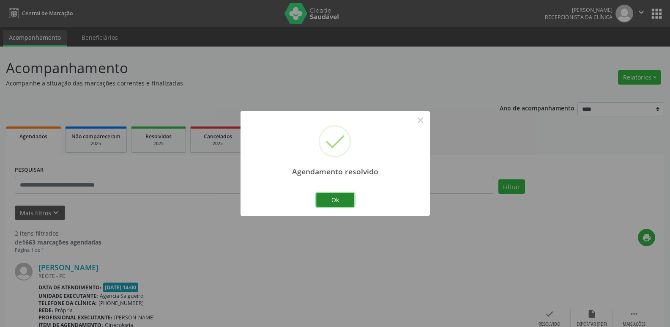
click at [332, 200] on button "Ok" at bounding box center [335, 200] width 38 height 14
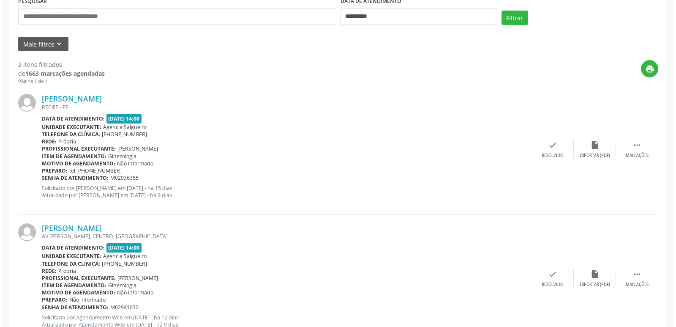
scroll to position [169, 0]
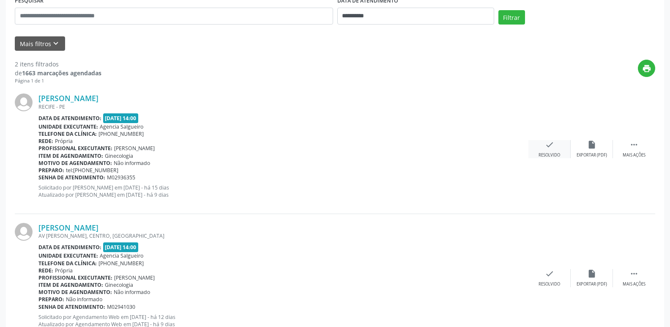
click at [551, 147] on icon "check" at bounding box center [549, 144] width 9 height 9
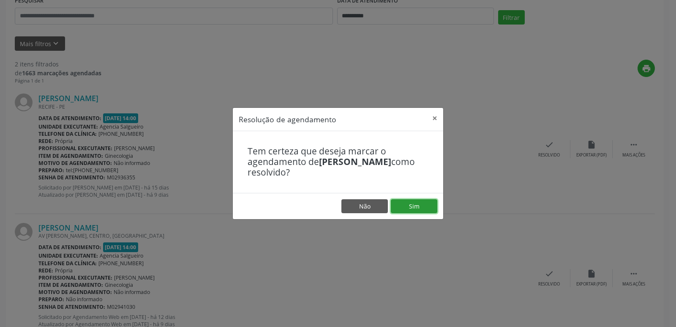
click at [413, 205] on button "Sim" at bounding box center [414, 206] width 46 height 14
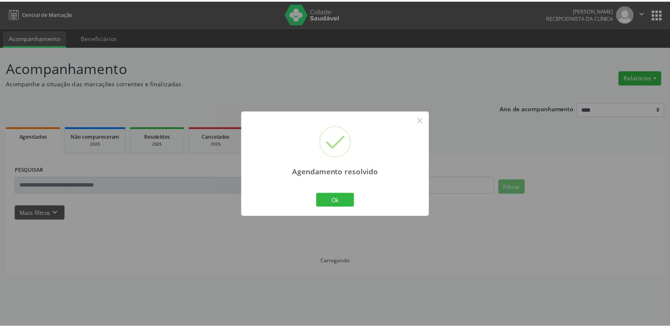
scroll to position [0, 0]
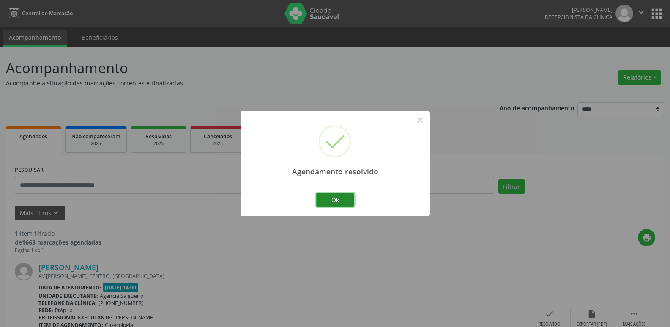
click at [319, 199] on button "Ok" at bounding box center [335, 200] width 38 height 14
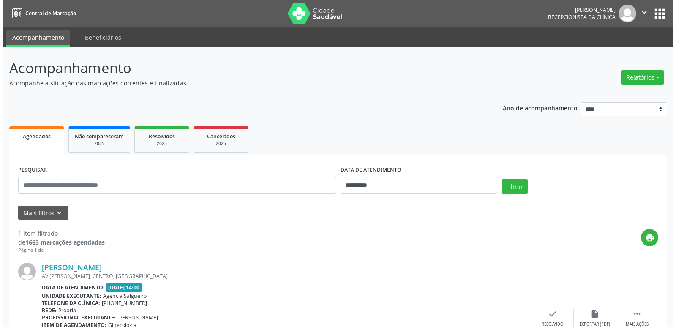
scroll to position [71, 0]
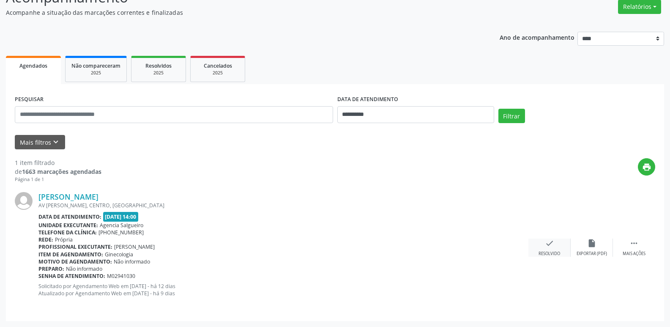
click at [555, 246] on div "check Resolvido" at bounding box center [549, 247] width 42 height 18
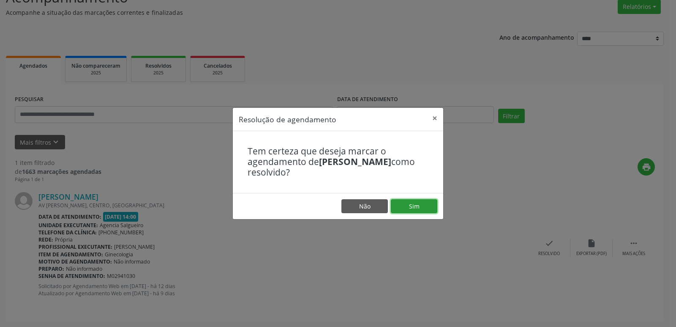
click at [423, 205] on button "Sim" at bounding box center [414, 206] width 46 height 14
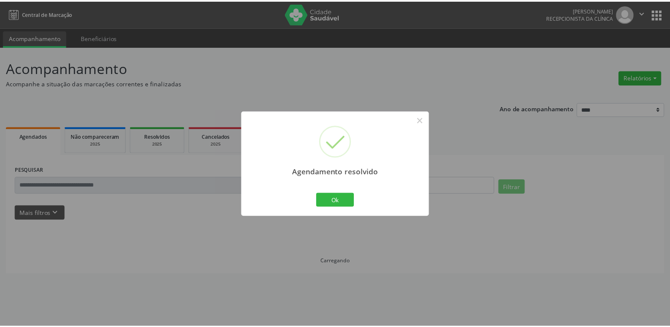
scroll to position [0, 0]
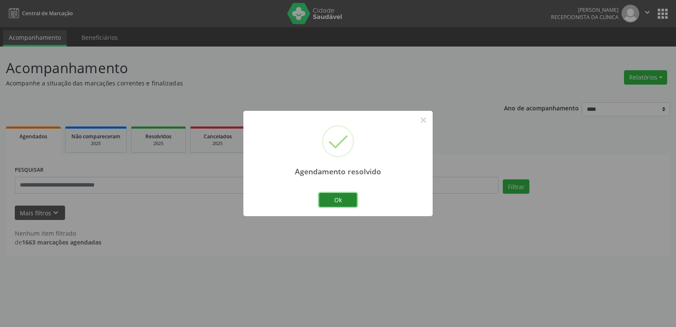
click at [338, 197] on button "Ok" at bounding box center [338, 200] width 38 height 14
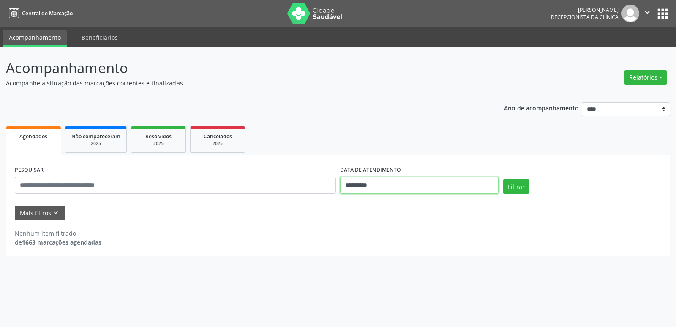
click at [462, 187] on input "**********" at bounding box center [419, 185] width 159 height 17
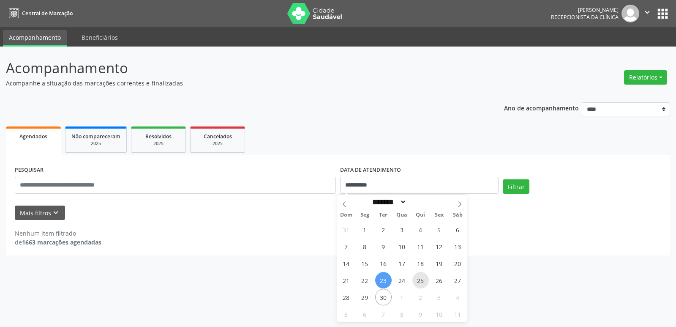
click at [425, 278] on span "25" at bounding box center [421, 280] width 16 height 16
type input "**********"
click at [425, 278] on span "25" at bounding box center [421, 280] width 16 height 16
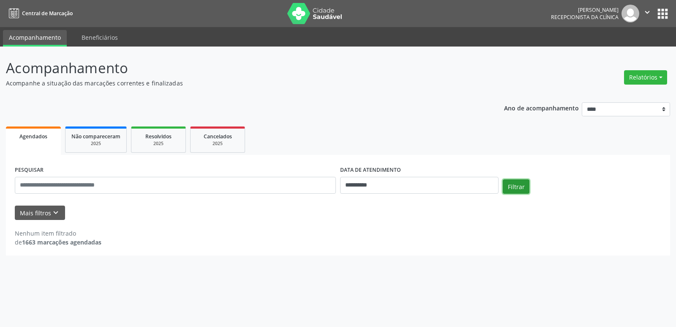
click at [514, 183] on button "Filtrar" at bounding box center [516, 186] width 27 height 14
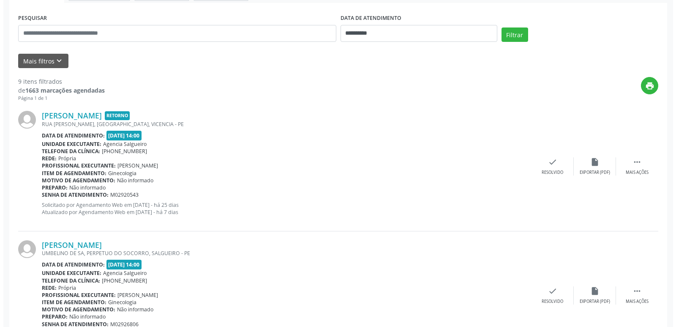
scroll to position [169, 0]
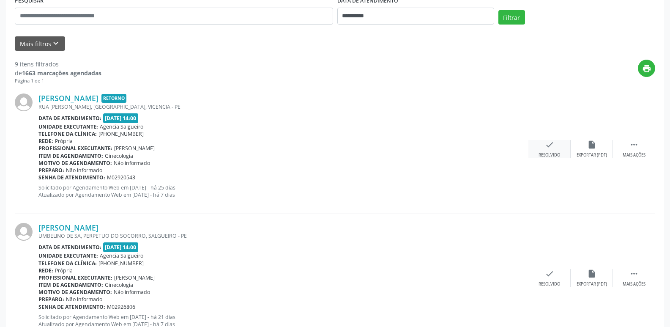
click at [545, 146] on icon "check" at bounding box center [549, 144] width 9 height 9
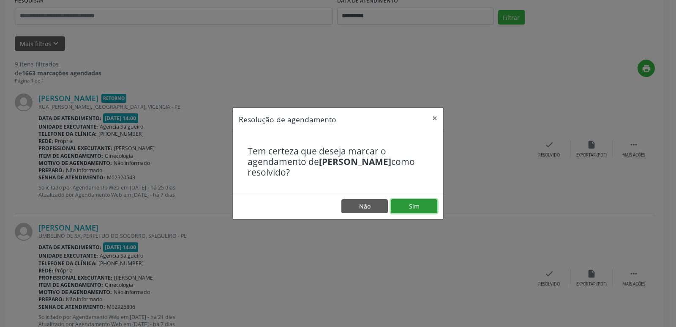
click at [432, 206] on button "Sim" at bounding box center [414, 206] width 46 height 14
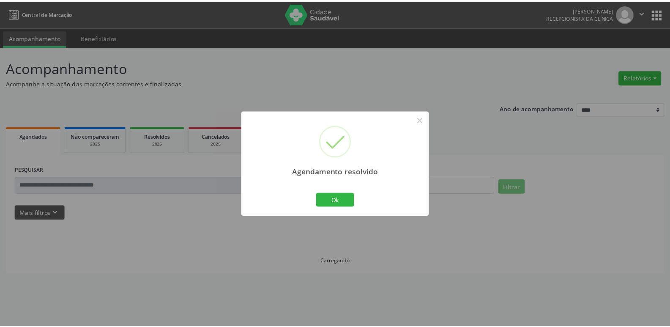
scroll to position [0, 0]
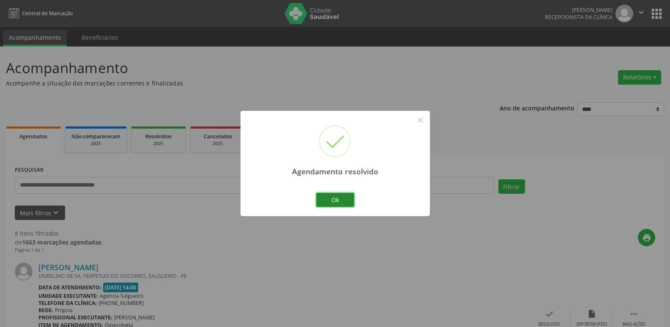
click at [341, 202] on button "Ok" at bounding box center [335, 200] width 38 height 14
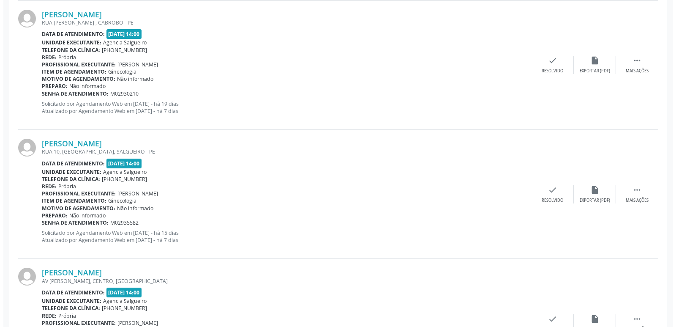
scroll to position [129, 0]
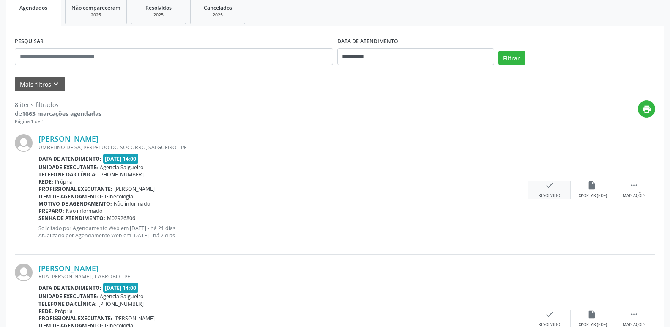
click at [549, 187] on icon "check" at bounding box center [549, 185] width 9 height 9
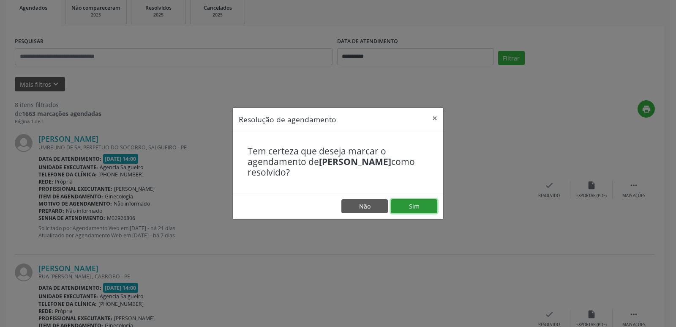
click at [416, 204] on button "Sim" at bounding box center [414, 206] width 46 height 14
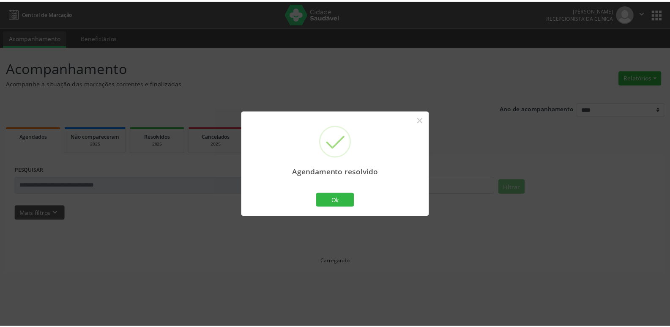
scroll to position [0, 0]
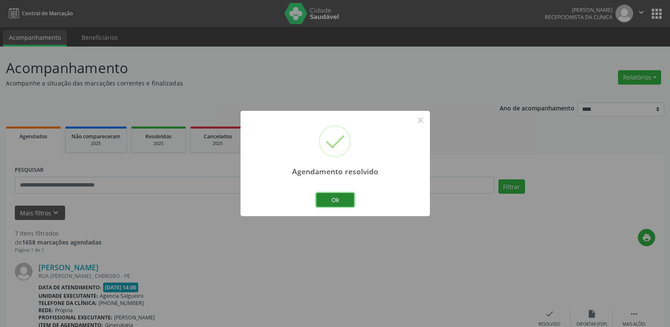
click at [334, 195] on button "Ok" at bounding box center [335, 200] width 38 height 14
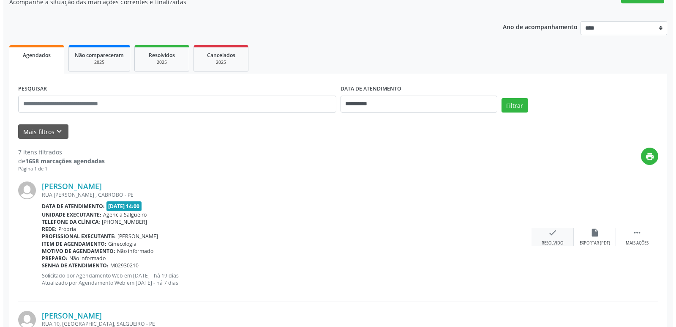
scroll to position [85, 0]
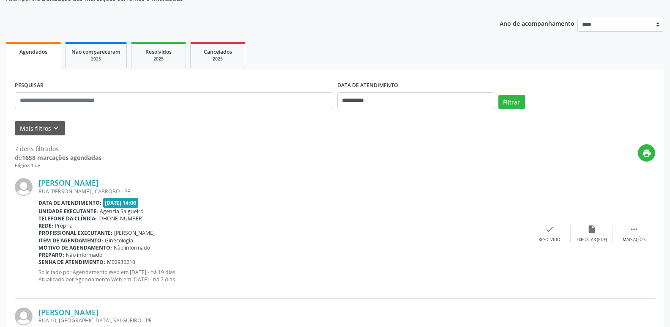
click at [552, 219] on div "[PERSON_NAME] RUA [PERSON_NAME] , [PERSON_NAME] Data de atendimento: [DATE] 14:…" at bounding box center [335, 233] width 640 height 129
click at [551, 227] on icon "check" at bounding box center [549, 228] width 9 height 9
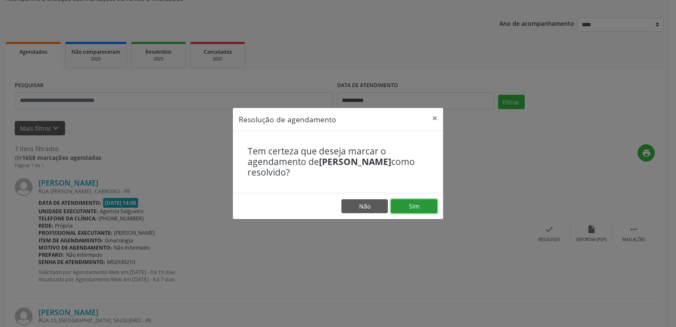
click at [410, 204] on button "Sim" at bounding box center [414, 206] width 46 height 14
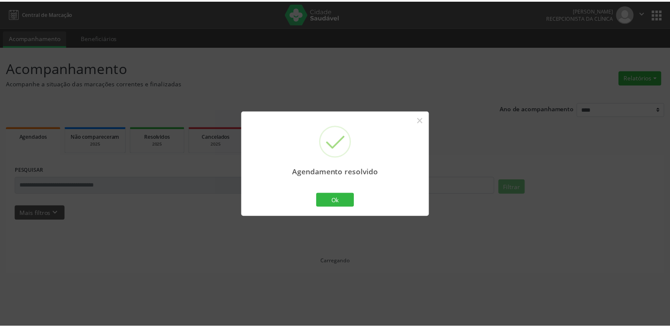
scroll to position [0, 0]
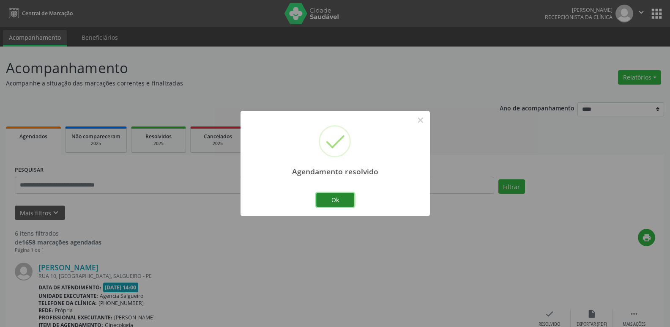
click at [326, 197] on button "Ok" at bounding box center [335, 200] width 38 height 14
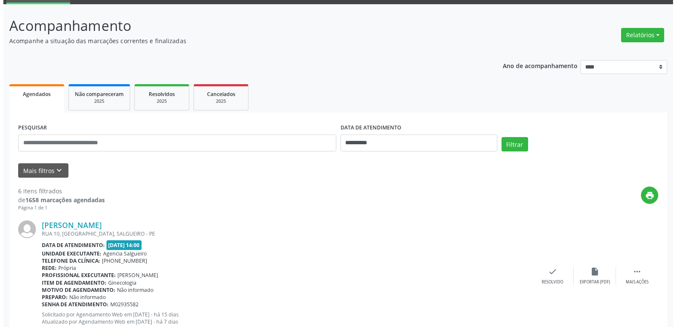
scroll to position [127, 0]
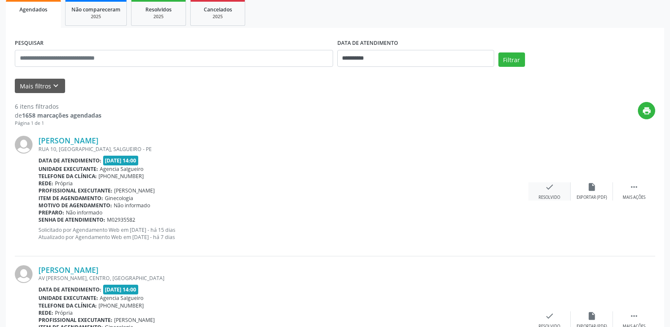
click at [548, 184] on icon "check" at bounding box center [549, 186] width 9 height 9
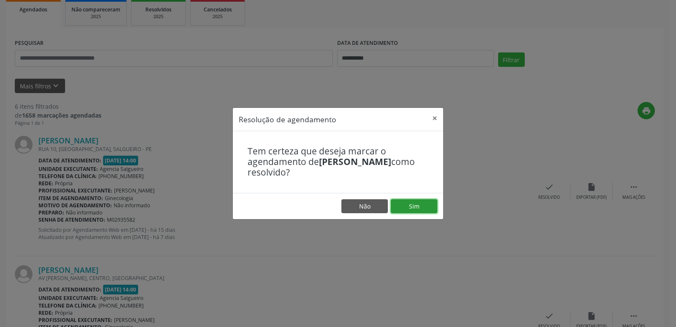
click at [421, 199] on button "Sim" at bounding box center [414, 206] width 46 height 14
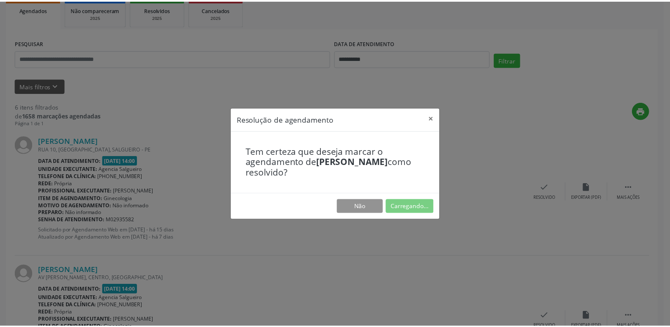
scroll to position [0, 0]
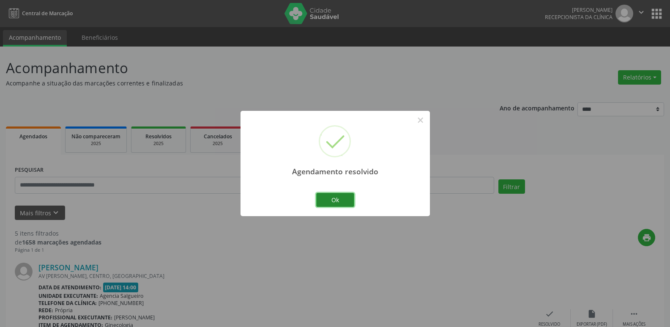
click at [332, 197] on button "Ok" at bounding box center [335, 200] width 38 height 14
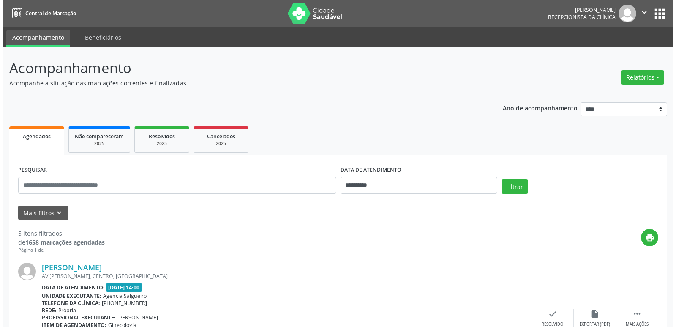
scroll to position [127, 0]
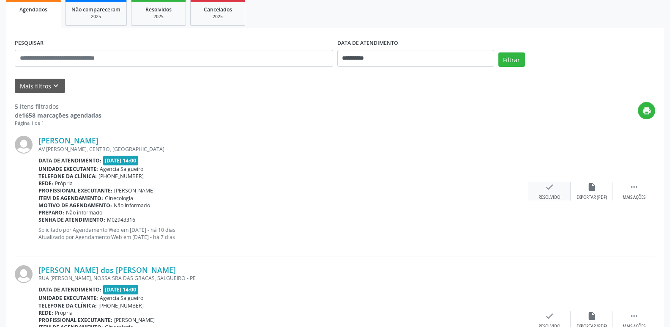
click at [551, 194] on div "Resolvido" at bounding box center [550, 197] width 22 height 6
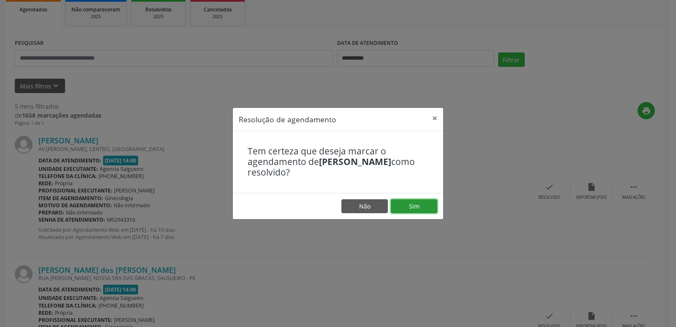
click at [422, 200] on button "Sim" at bounding box center [414, 206] width 46 height 14
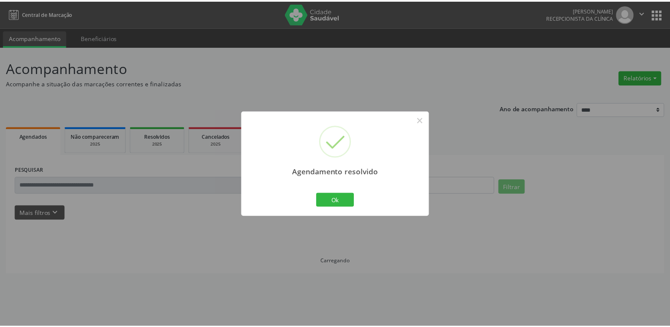
scroll to position [0, 0]
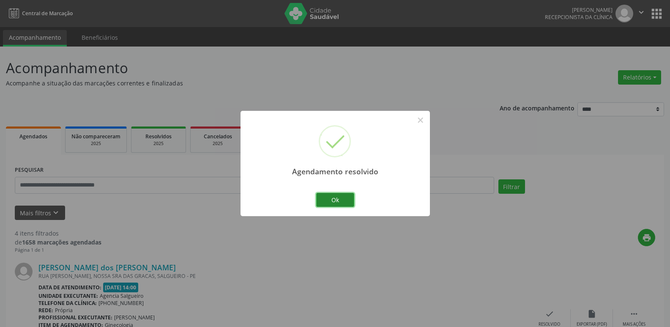
click at [333, 202] on button "Ok" at bounding box center [335, 200] width 38 height 14
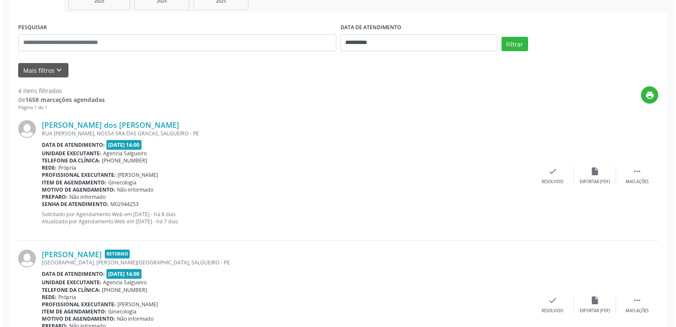
scroll to position [169, 0]
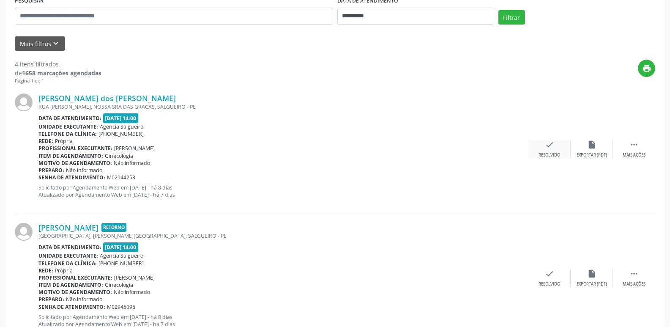
click at [555, 145] on div "check Resolvido" at bounding box center [549, 149] width 42 height 18
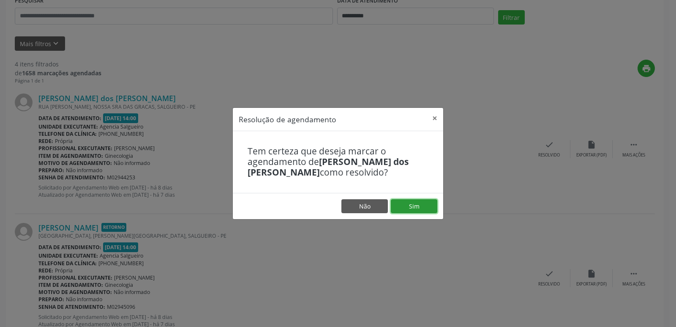
click at [425, 202] on button "Sim" at bounding box center [414, 206] width 46 height 14
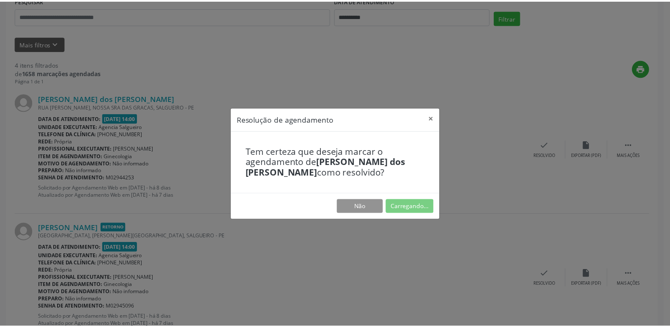
scroll to position [0, 0]
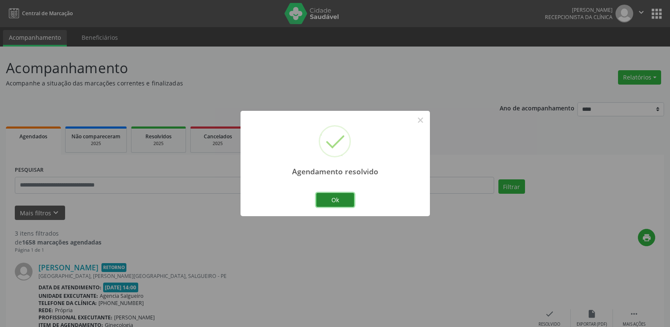
click at [325, 202] on button "Ok" at bounding box center [335, 200] width 38 height 14
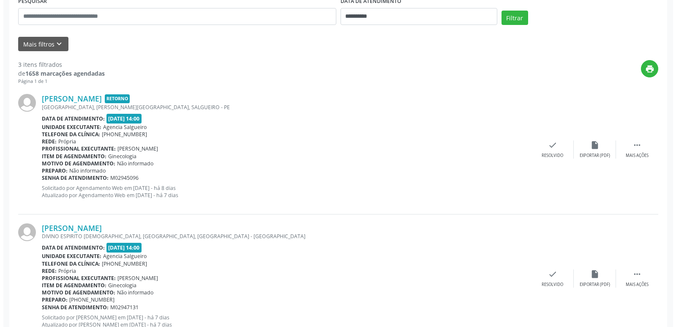
scroll to position [169, 0]
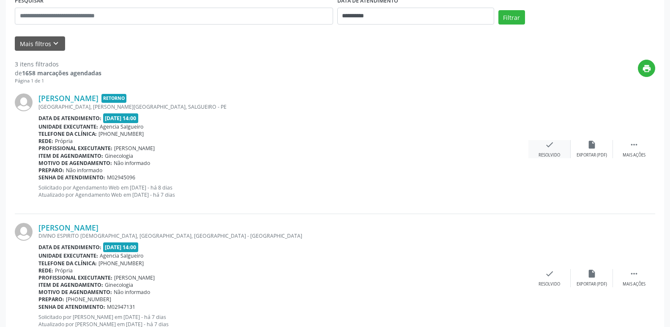
click at [550, 149] on div "check Resolvido" at bounding box center [549, 149] width 42 height 18
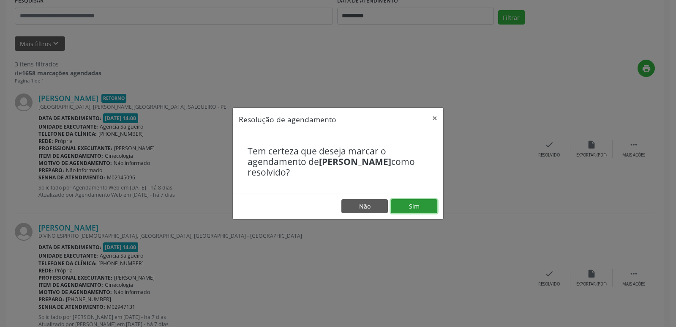
click at [420, 202] on button "Sim" at bounding box center [414, 206] width 46 height 14
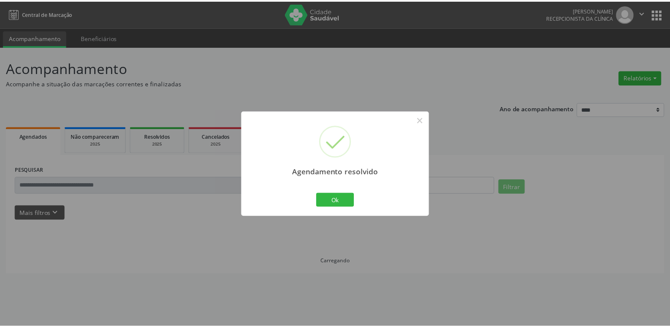
scroll to position [0, 0]
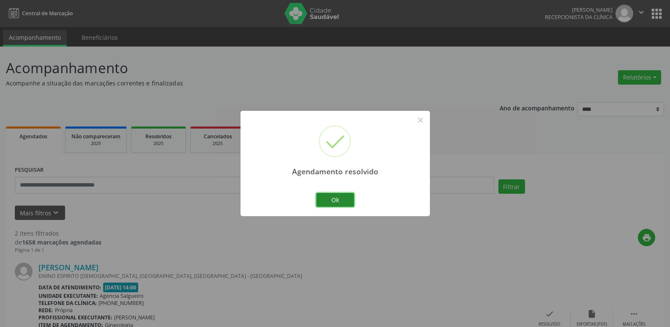
click at [336, 200] on button "Ok" at bounding box center [335, 200] width 38 height 14
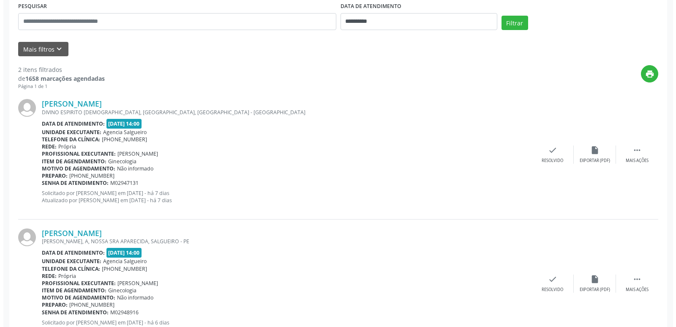
scroll to position [169, 0]
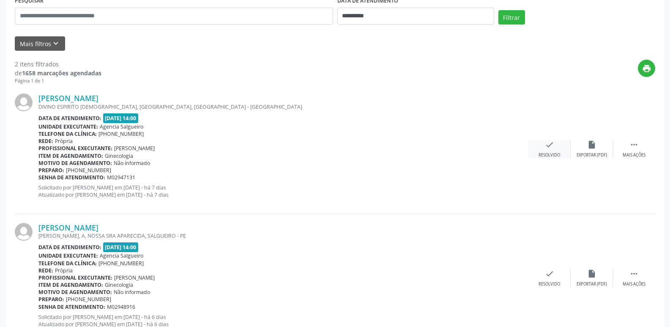
click at [548, 147] on icon "check" at bounding box center [549, 144] width 9 height 9
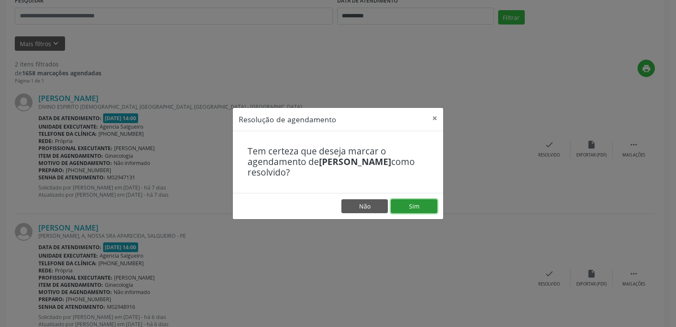
click at [426, 203] on button "Sim" at bounding box center [414, 206] width 46 height 14
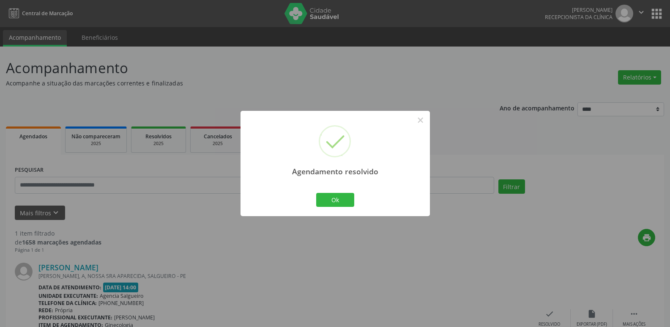
scroll to position [42, 0]
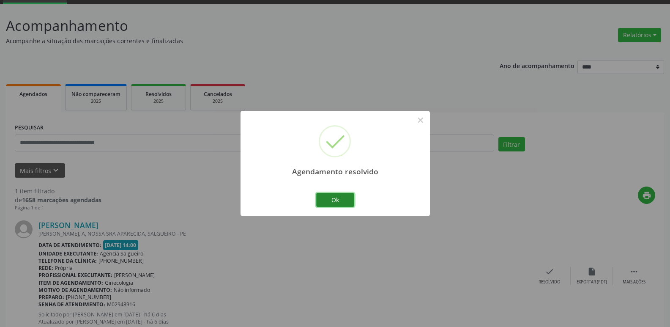
click at [330, 205] on button "Ok" at bounding box center [335, 200] width 38 height 14
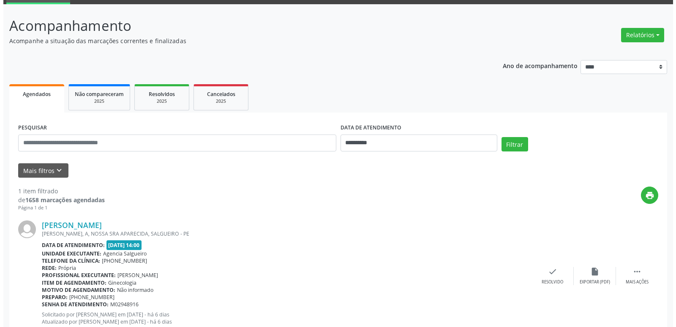
scroll to position [71, 0]
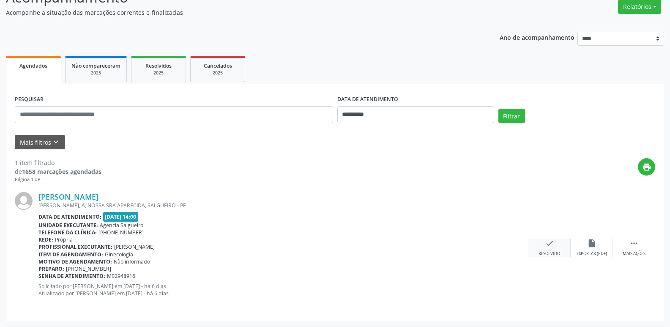
click at [550, 246] on icon "check" at bounding box center [549, 242] width 9 height 9
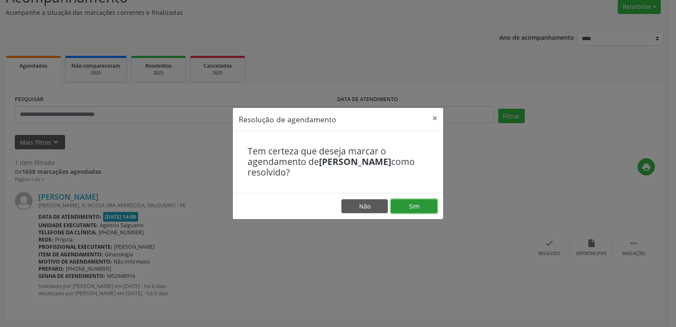
click at [428, 213] on button "Sim" at bounding box center [414, 206] width 46 height 14
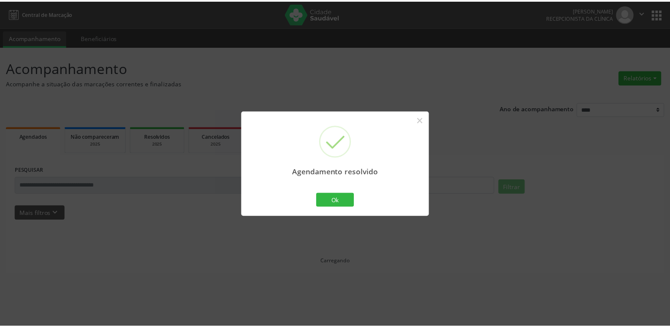
scroll to position [0, 0]
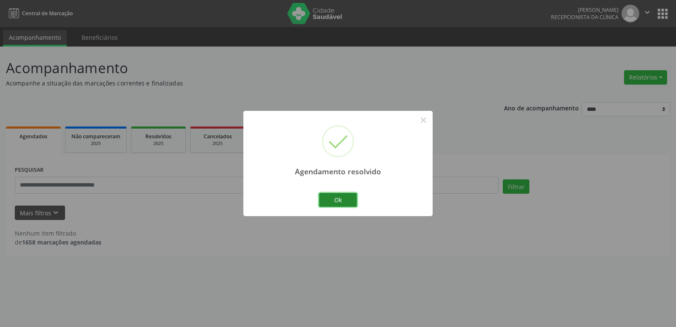
click at [331, 200] on button "Ok" at bounding box center [338, 200] width 38 height 14
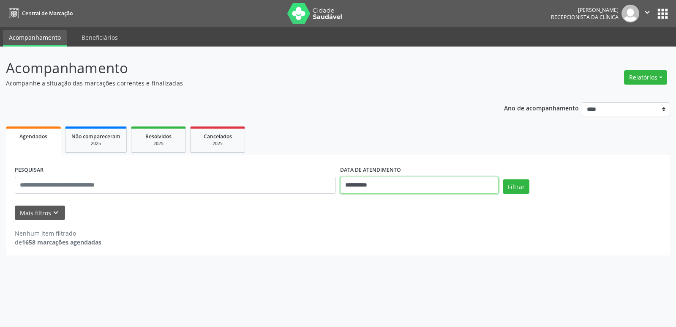
click at [419, 185] on input "**********" at bounding box center [419, 185] width 159 height 17
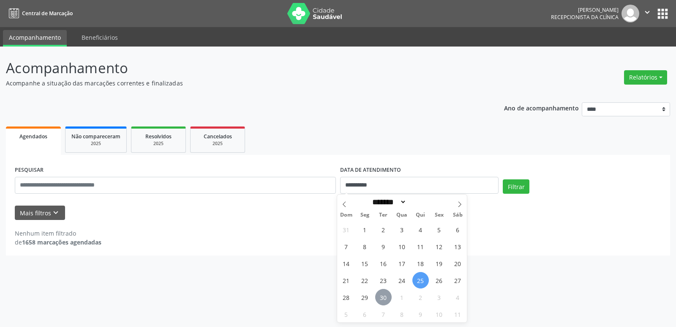
click at [383, 296] on span "30" at bounding box center [383, 297] width 16 height 16
type input "**********"
click at [383, 296] on span "30" at bounding box center [383, 297] width 16 height 16
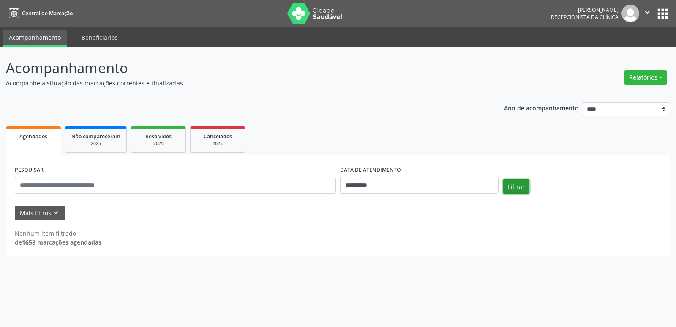
click at [508, 181] on button "Filtrar" at bounding box center [516, 186] width 27 height 14
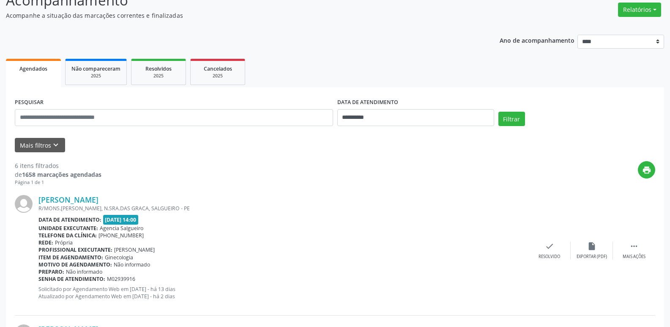
scroll to position [40, 0]
